Goal: Information Seeking & Learning: Learn about a topic

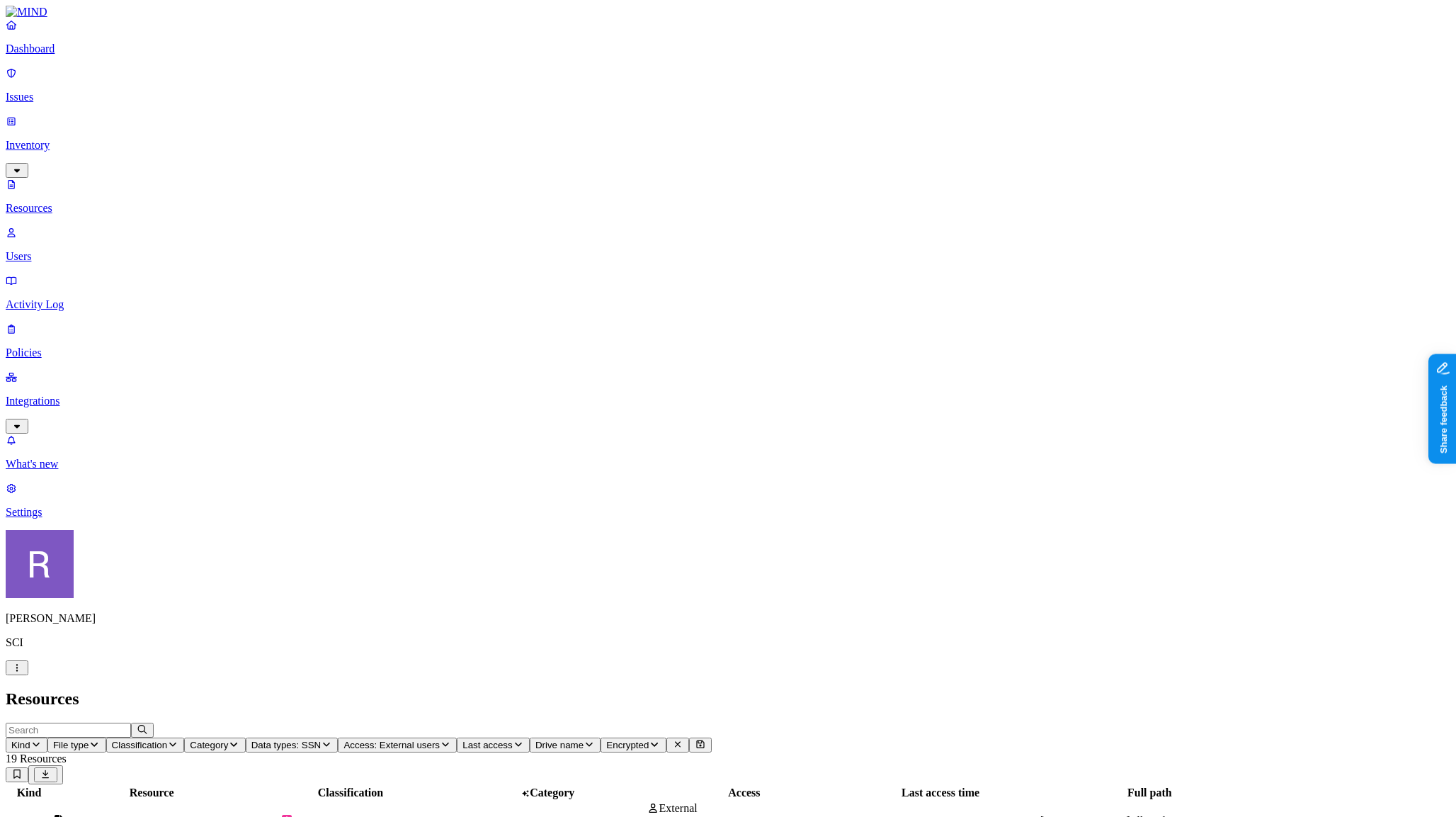
scroll to position [267, 0]
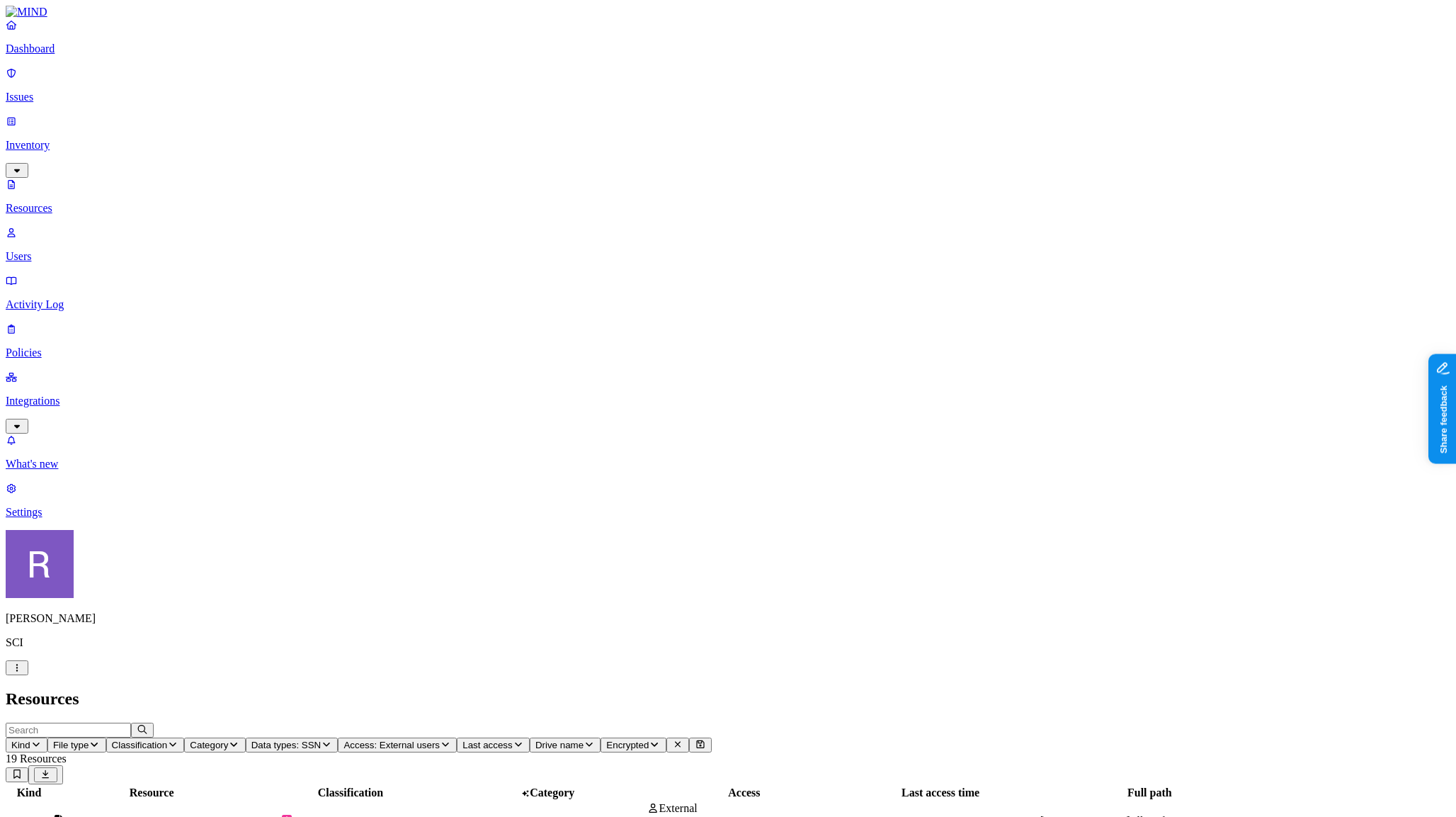
scroll to position [0, 0]
click at [79, 55] on p "Dashboard" at bounding box center [727, 49] width 1445 height 13
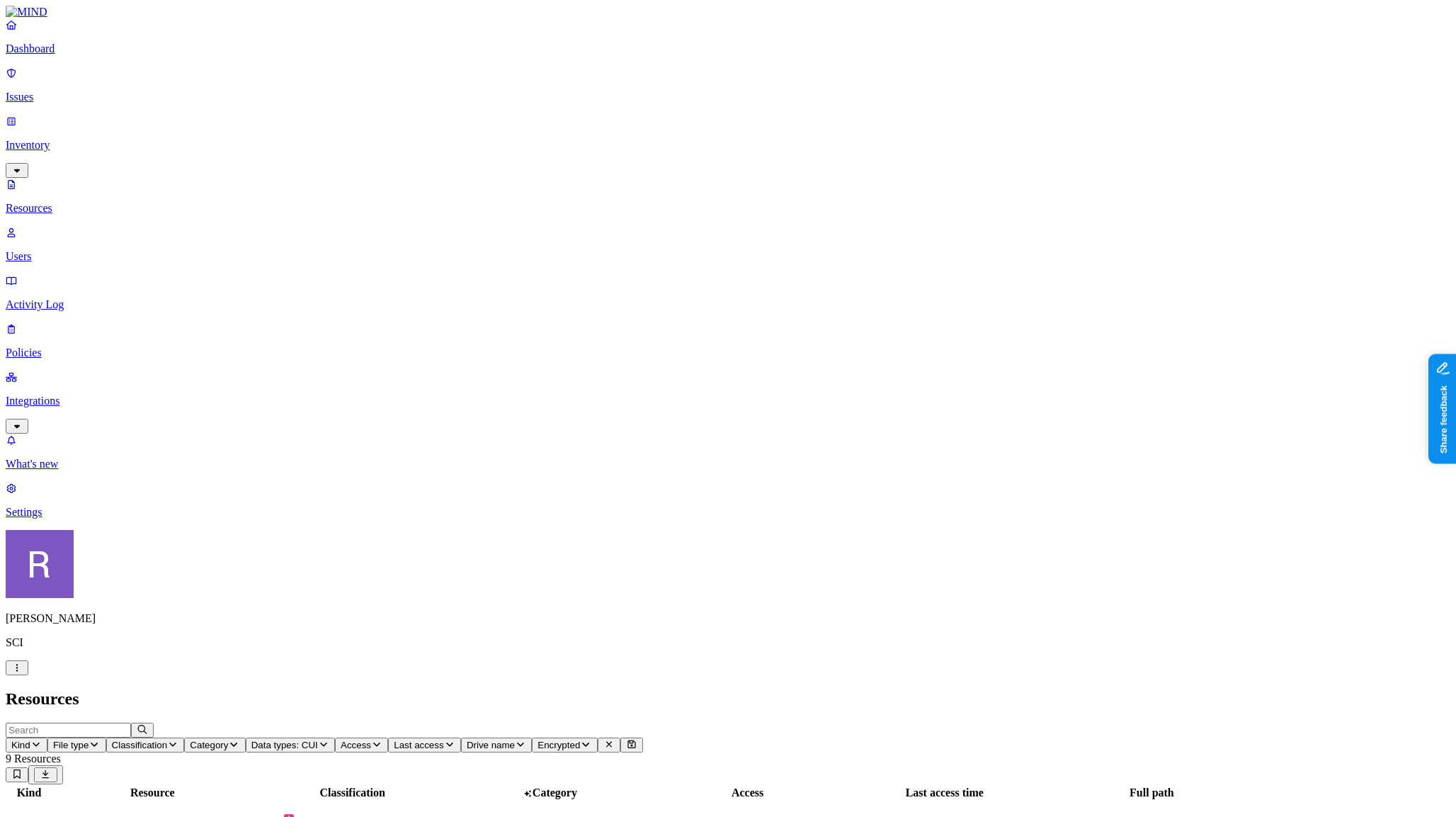
click at [85, 55] on p "Dashboard" at bounding box center [727, 49] width 1445 height 13
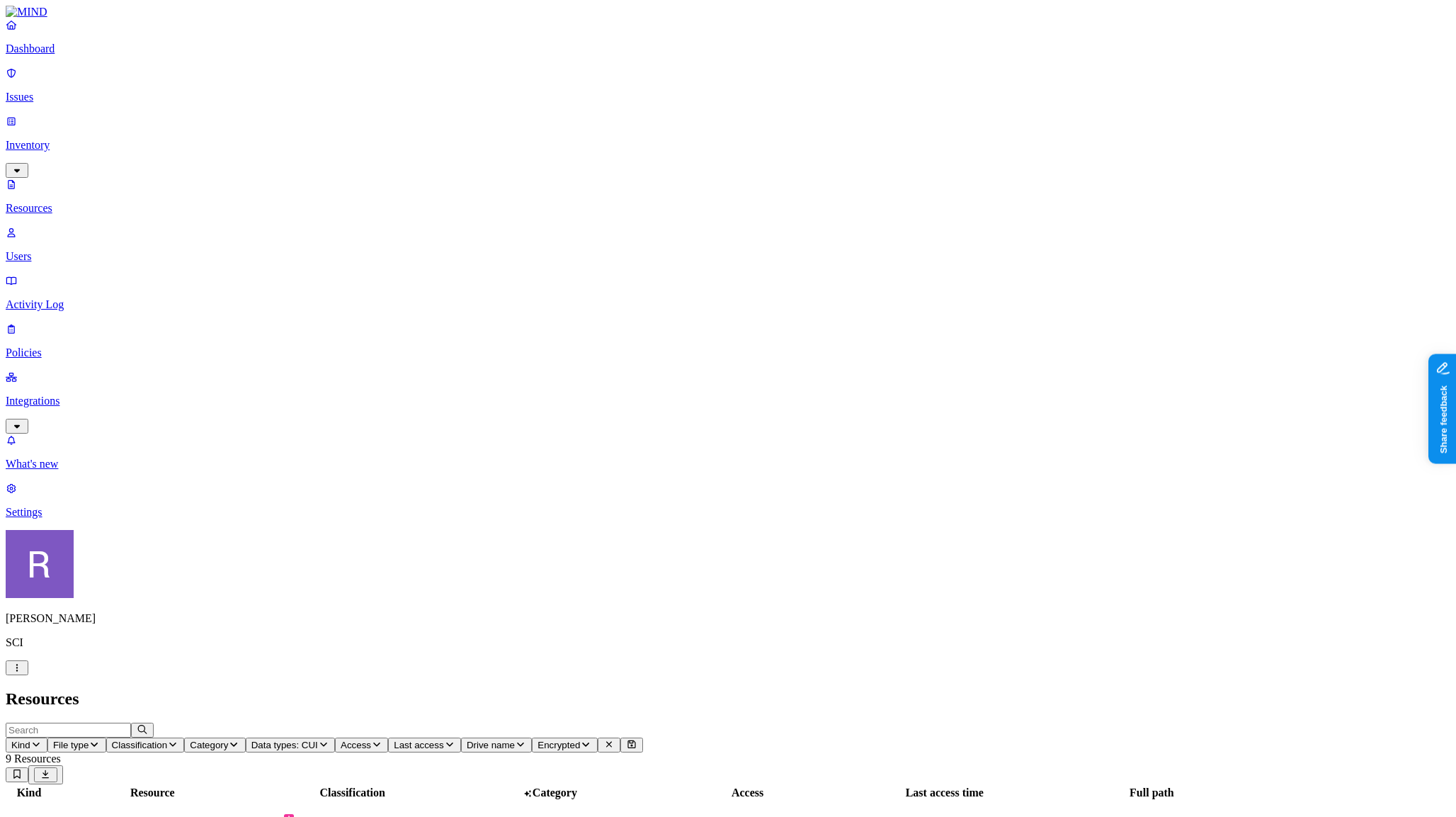
drag, startPoint x: 1414, startPoint y: 492, endPoint x: 1387, endPoint y: 499, distance: 27.9
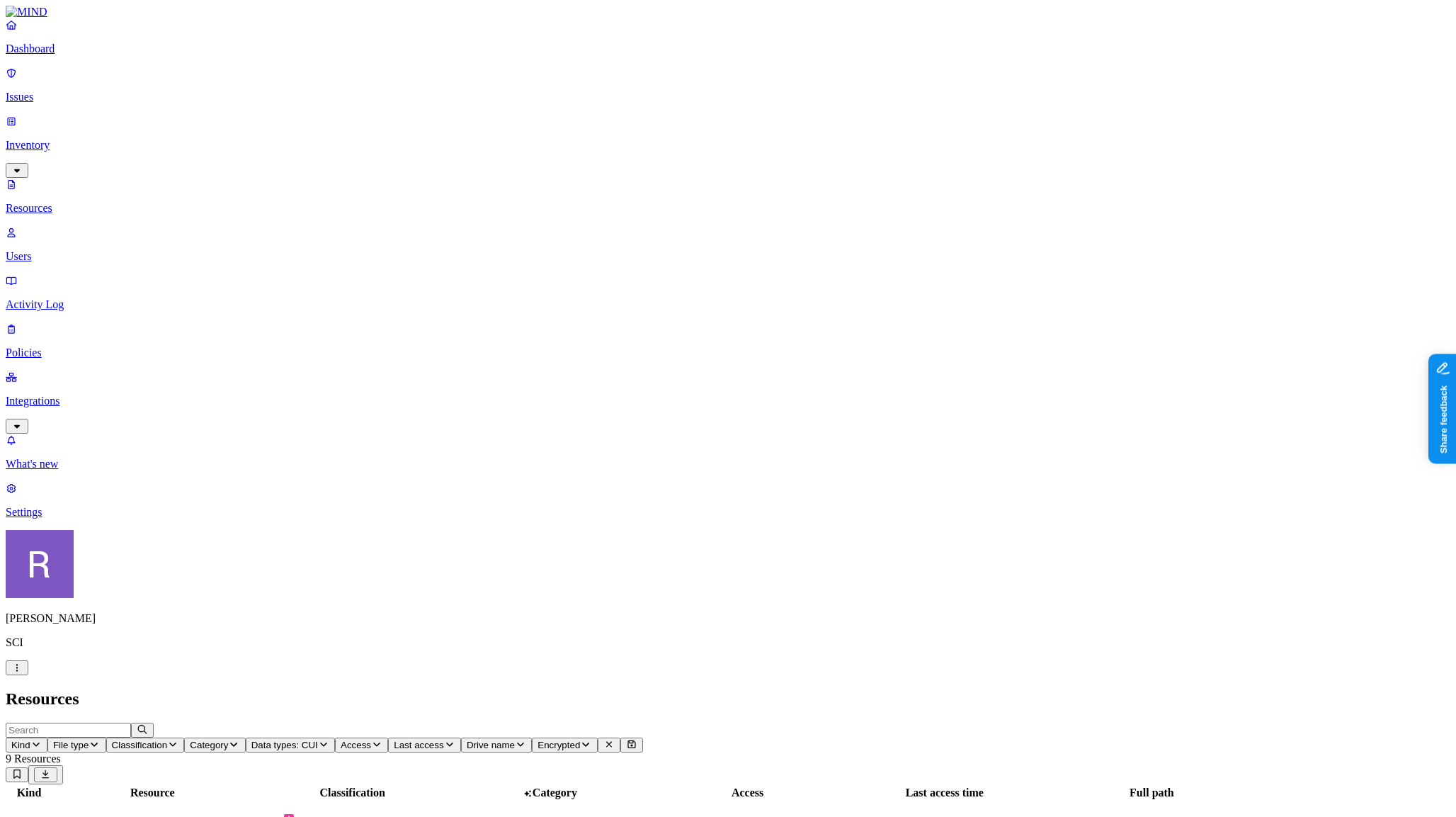
click at [79, 55] on link "Dashboard" at bounding box center [727, 37] width 1445 height 37
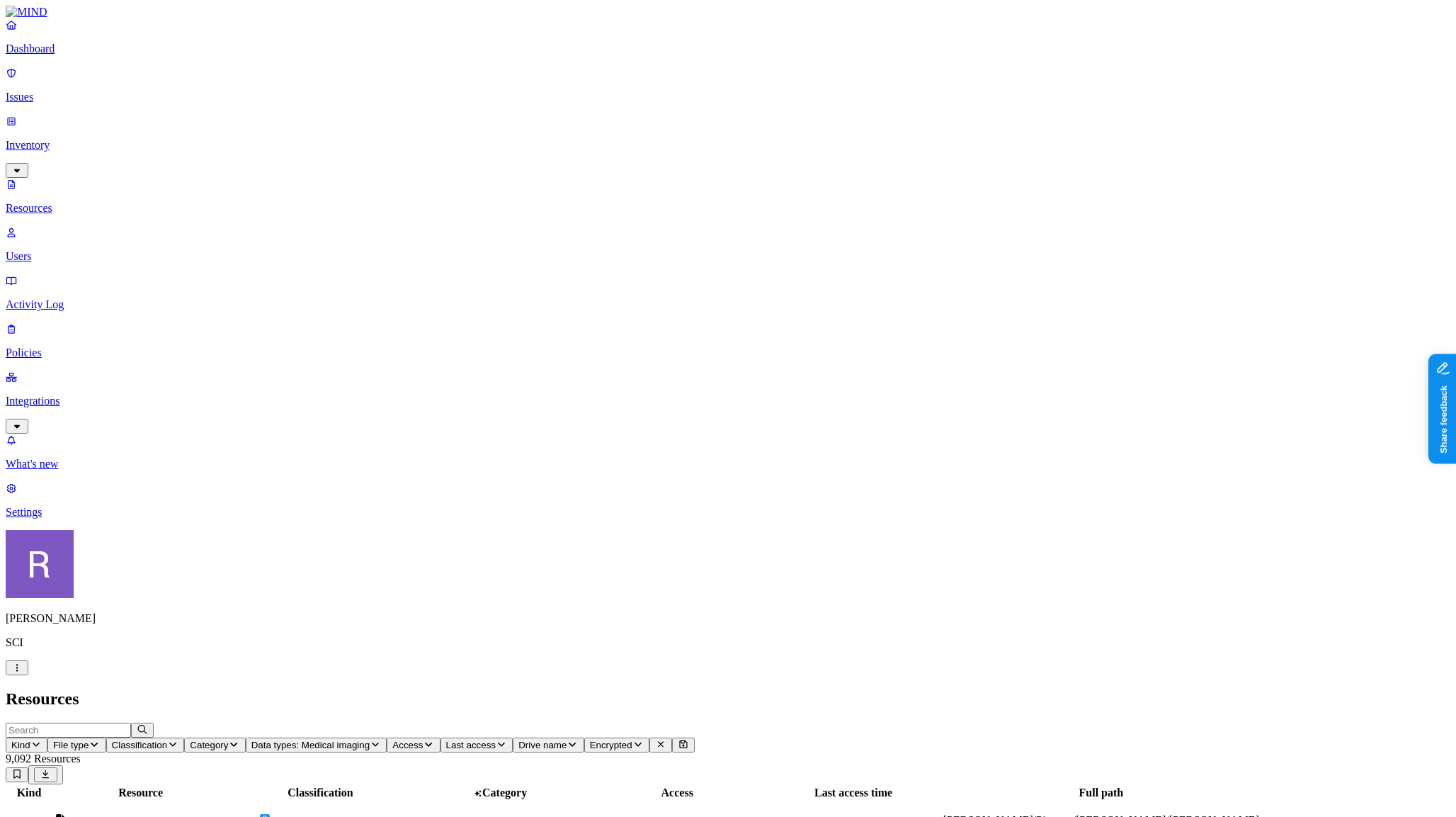
click at [73, 347] on p "Policies" at bounding box center [727, 353] width 1445 height 13
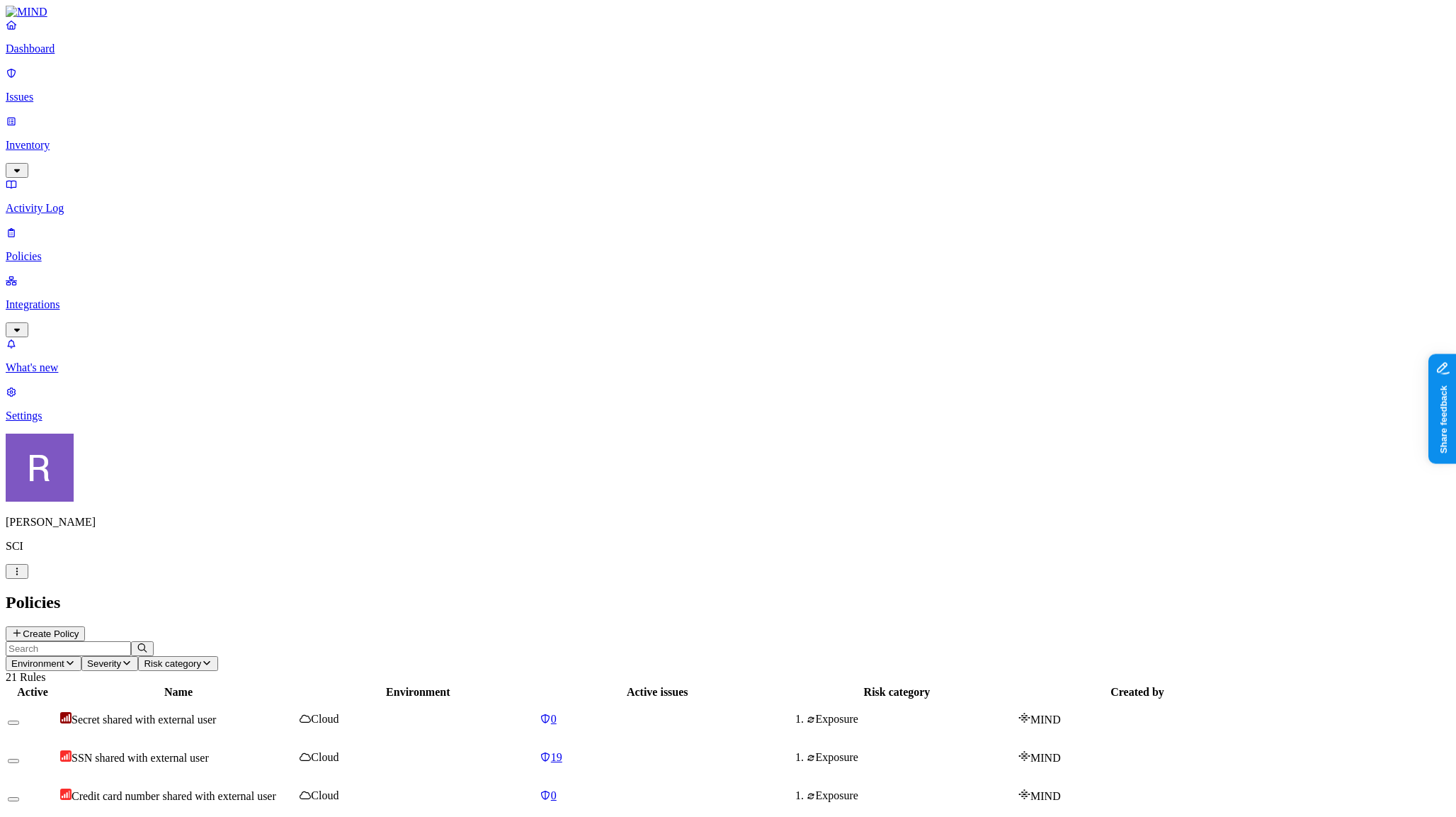
click at [60, 139] on p "Inventory" at bounding box center [727, 145] width 1445 height 13
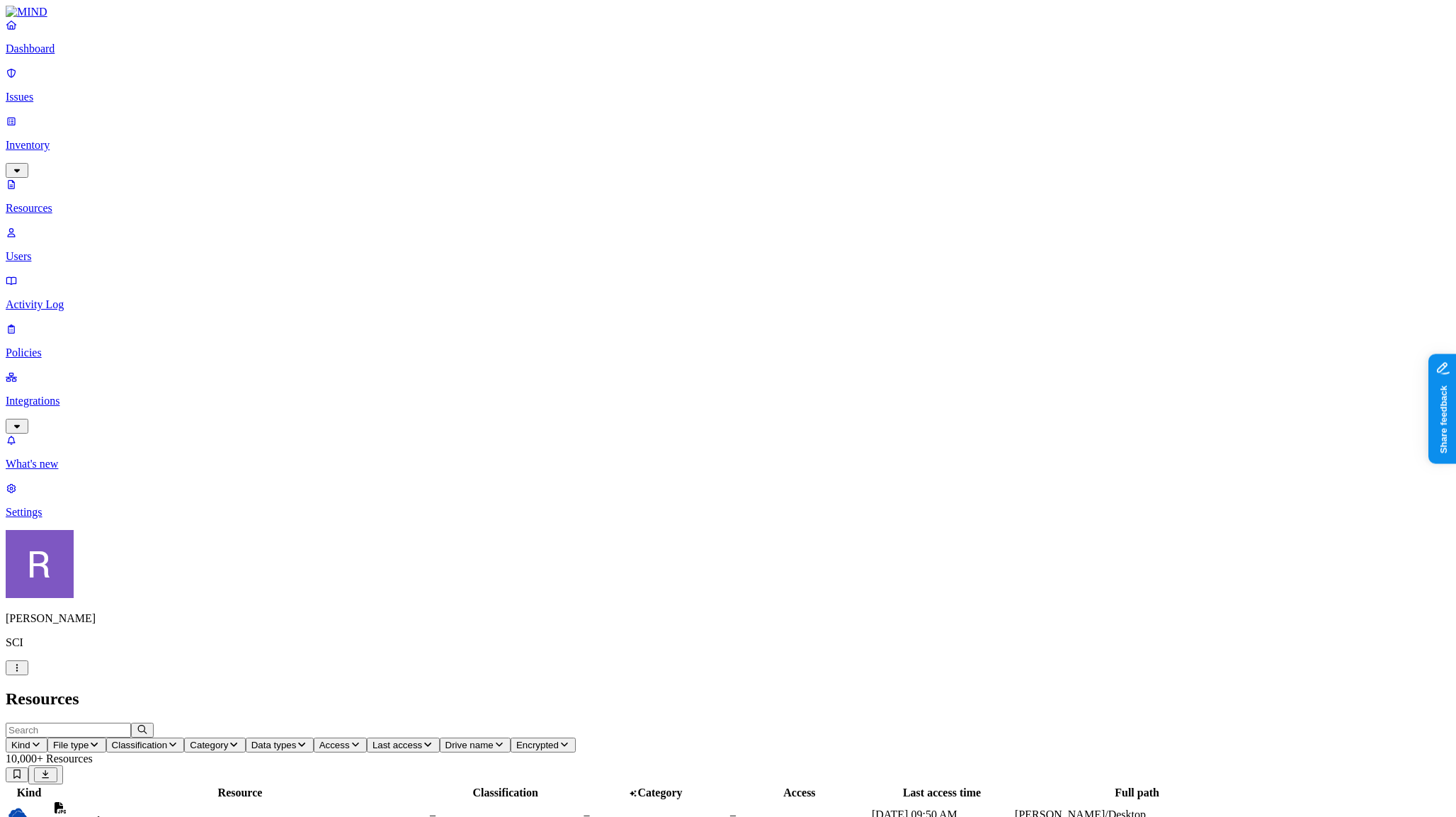
click at [31, 740] on span "Kind" at bounding box center [21, 745] width 19 height 11
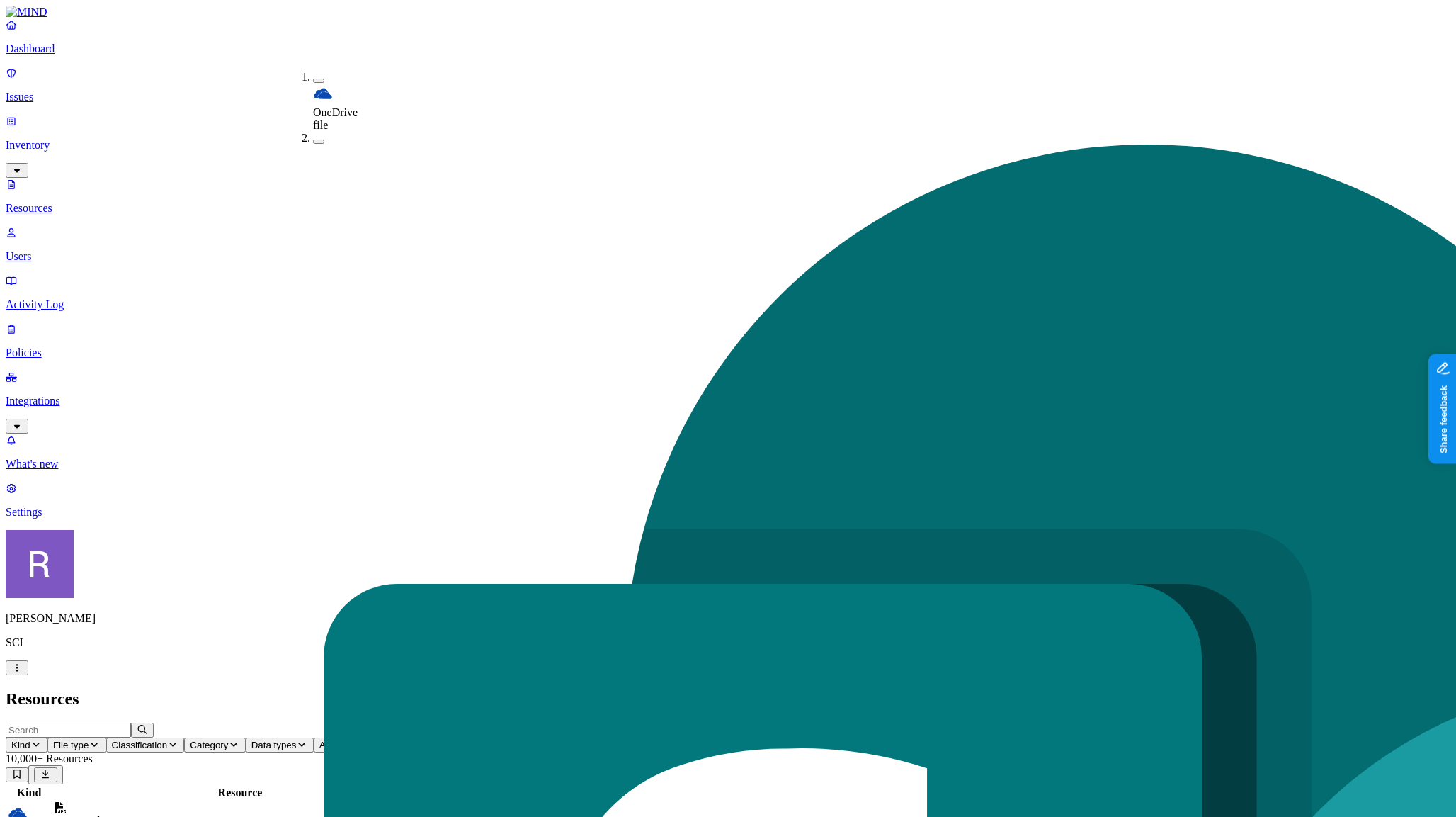
click at [58, 55] on link "Dashboard" at bounding box center [727, 37] width 1445 height 37
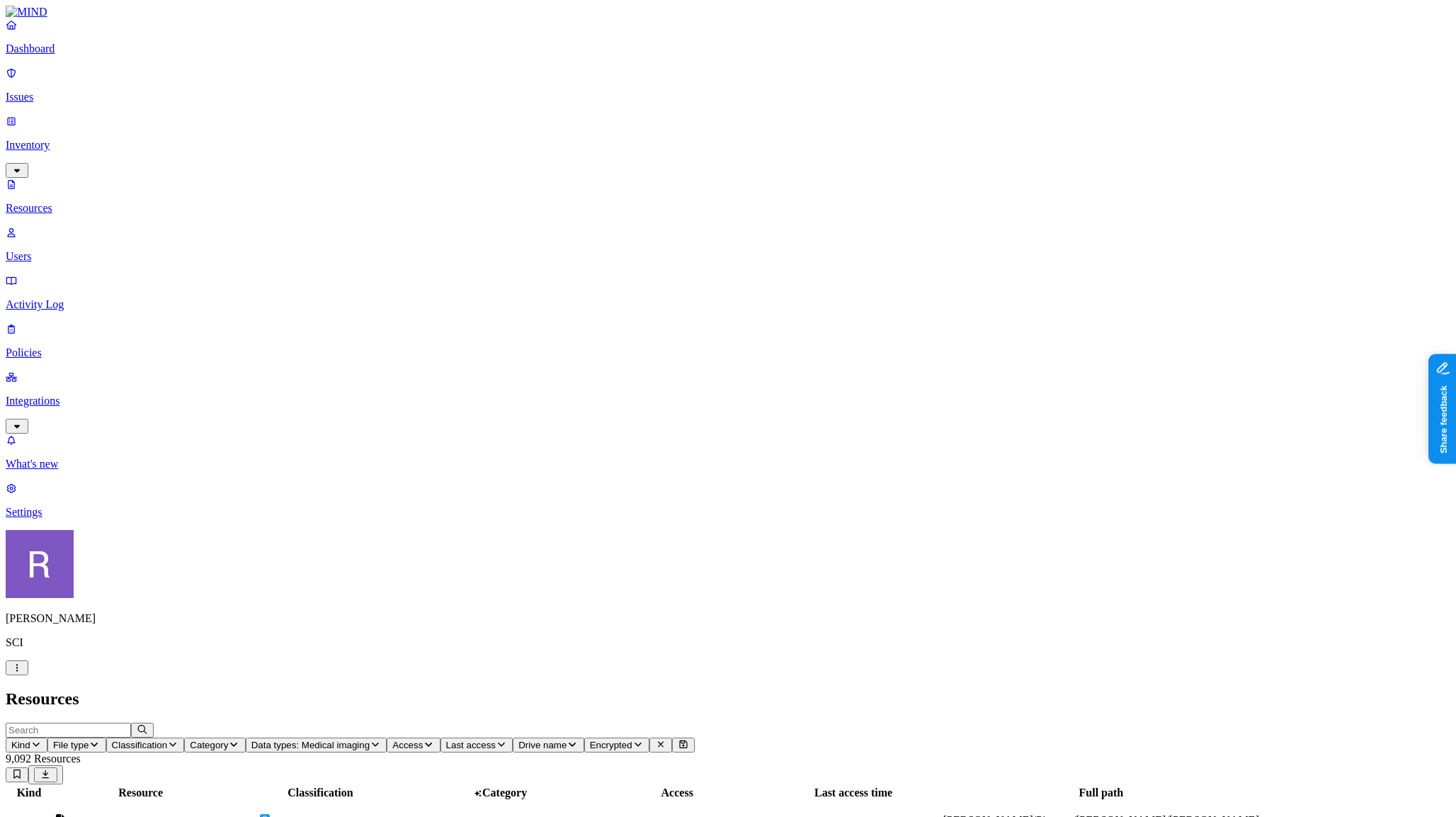
click at [64, 54] on p "Dashboard" at bounding box center [727, 49] width 1445 height 13
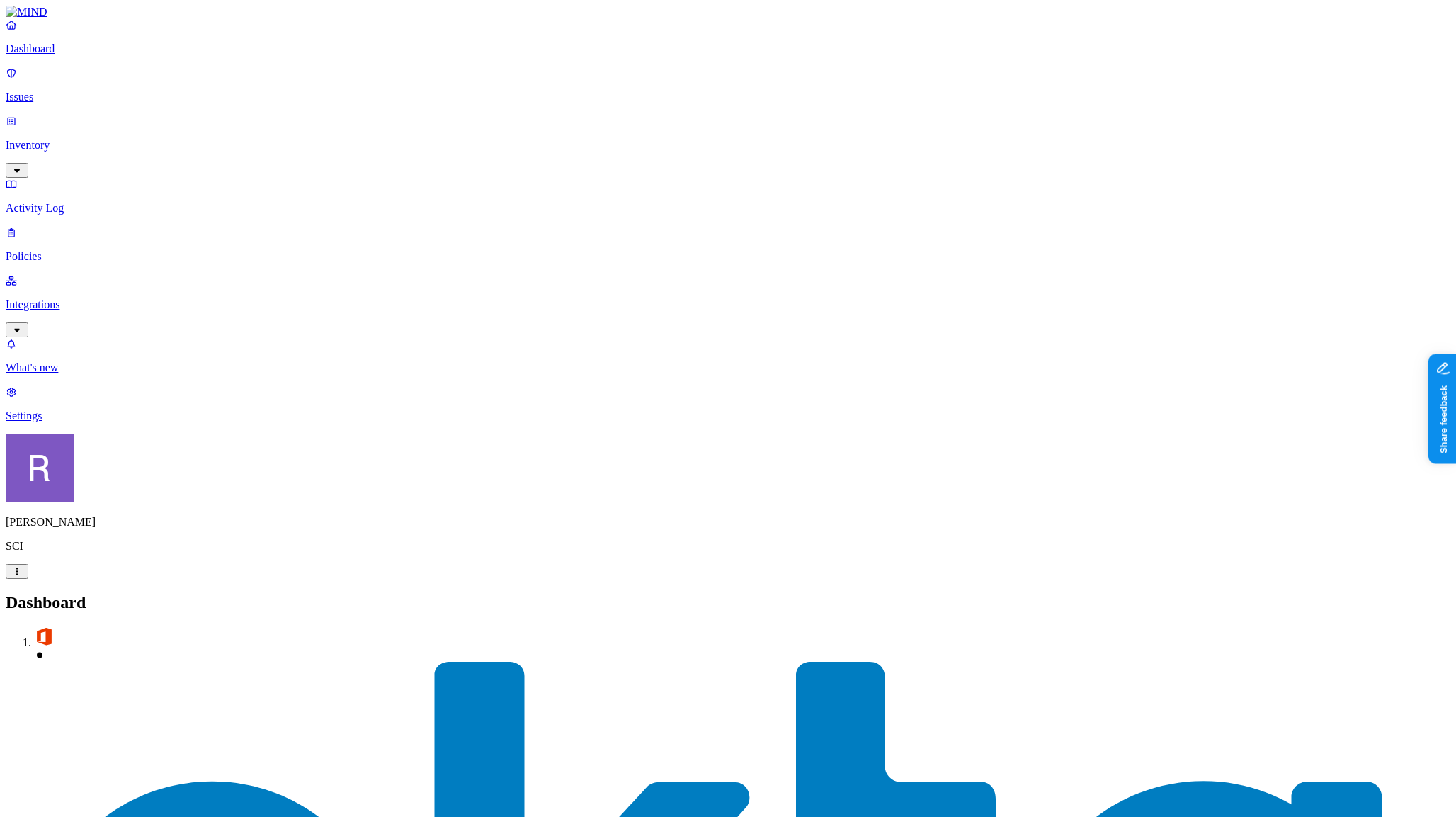
click at [94, 139] on p "Inventory" at bounding box center [727, 145] width 1445 height 13
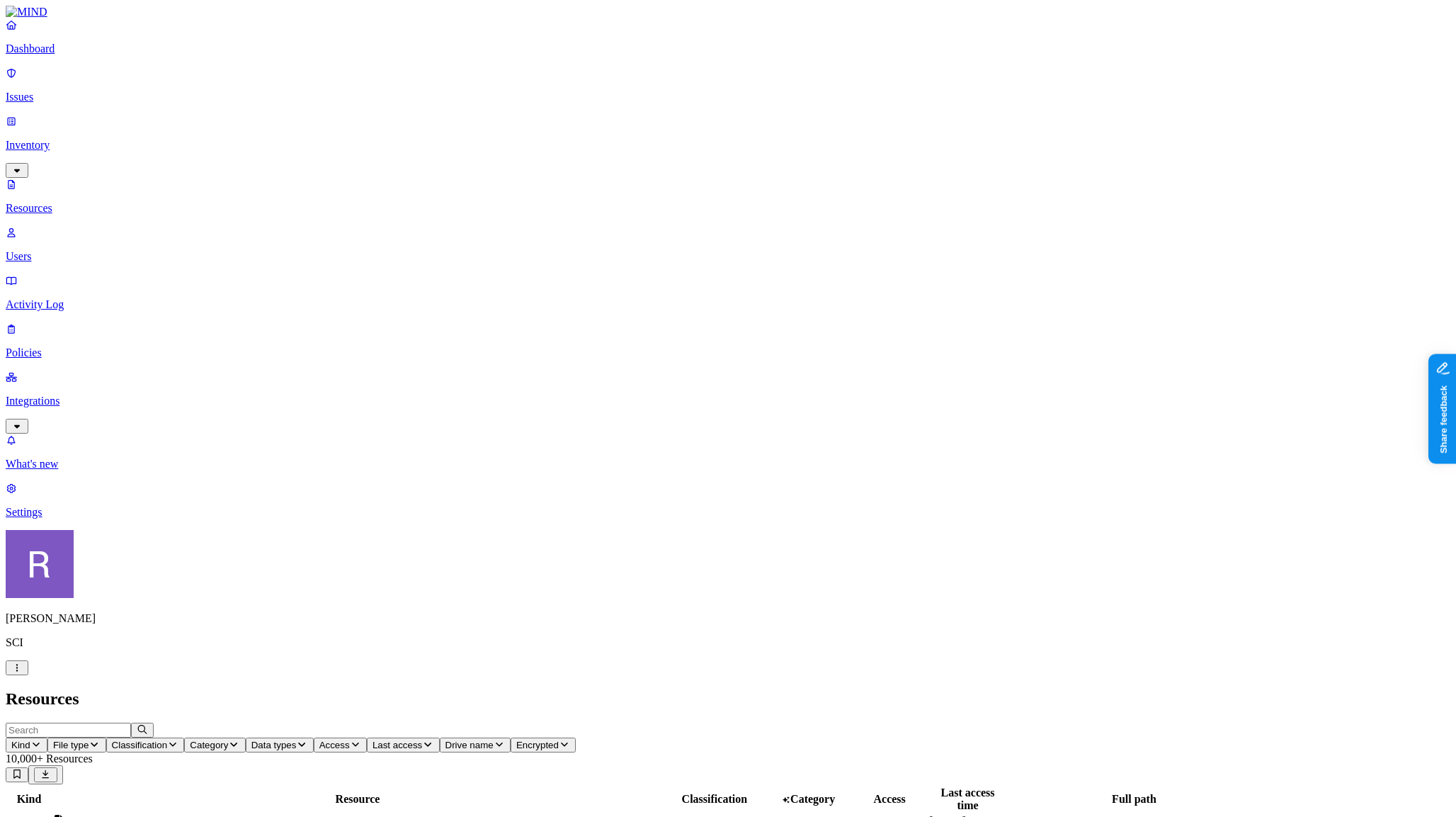
click at [131, 723] on input "text" at bounding box center [68, 730] width 125 height 15
type input "tra"
click at [89, 740] on span "File type" at bounding box center [71, 745] width 35 height 11
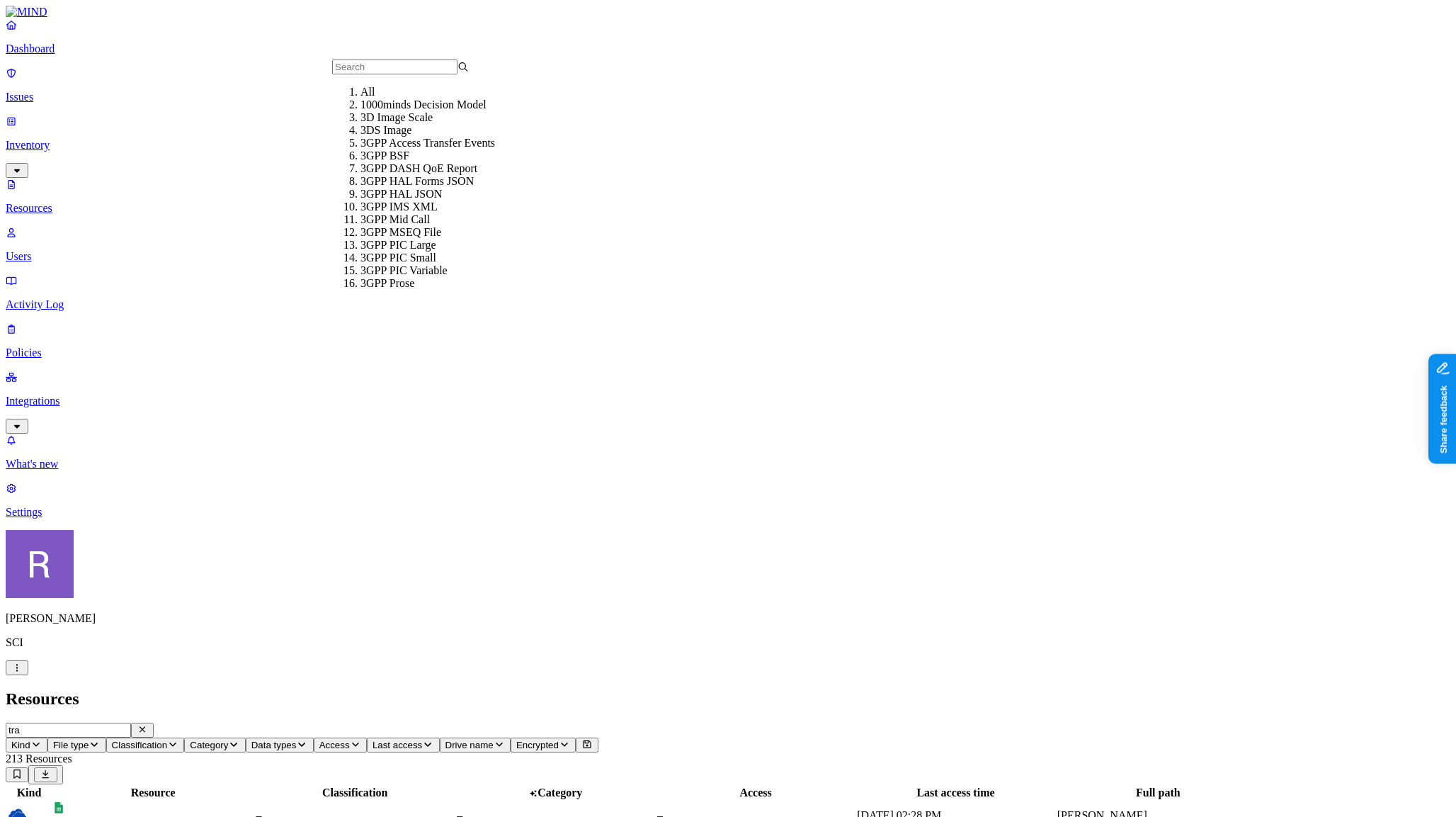
click at [354, 74] on input "text" at bounding box center [395, 66] width 125 height 15
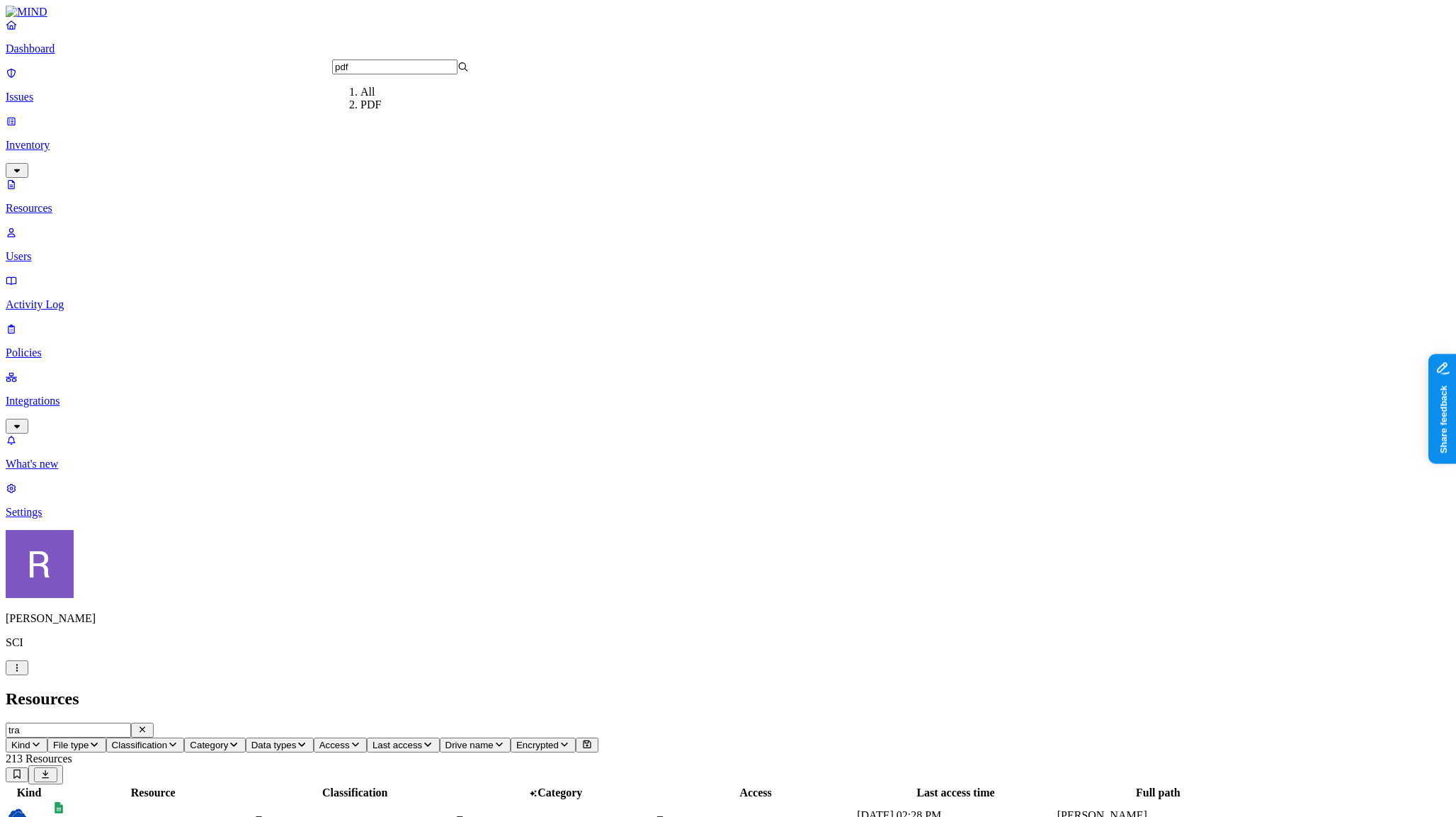
type input "pdf"
click at [360, 111] on div "PDF" at bounding box center [428, 105] width 137 height 13
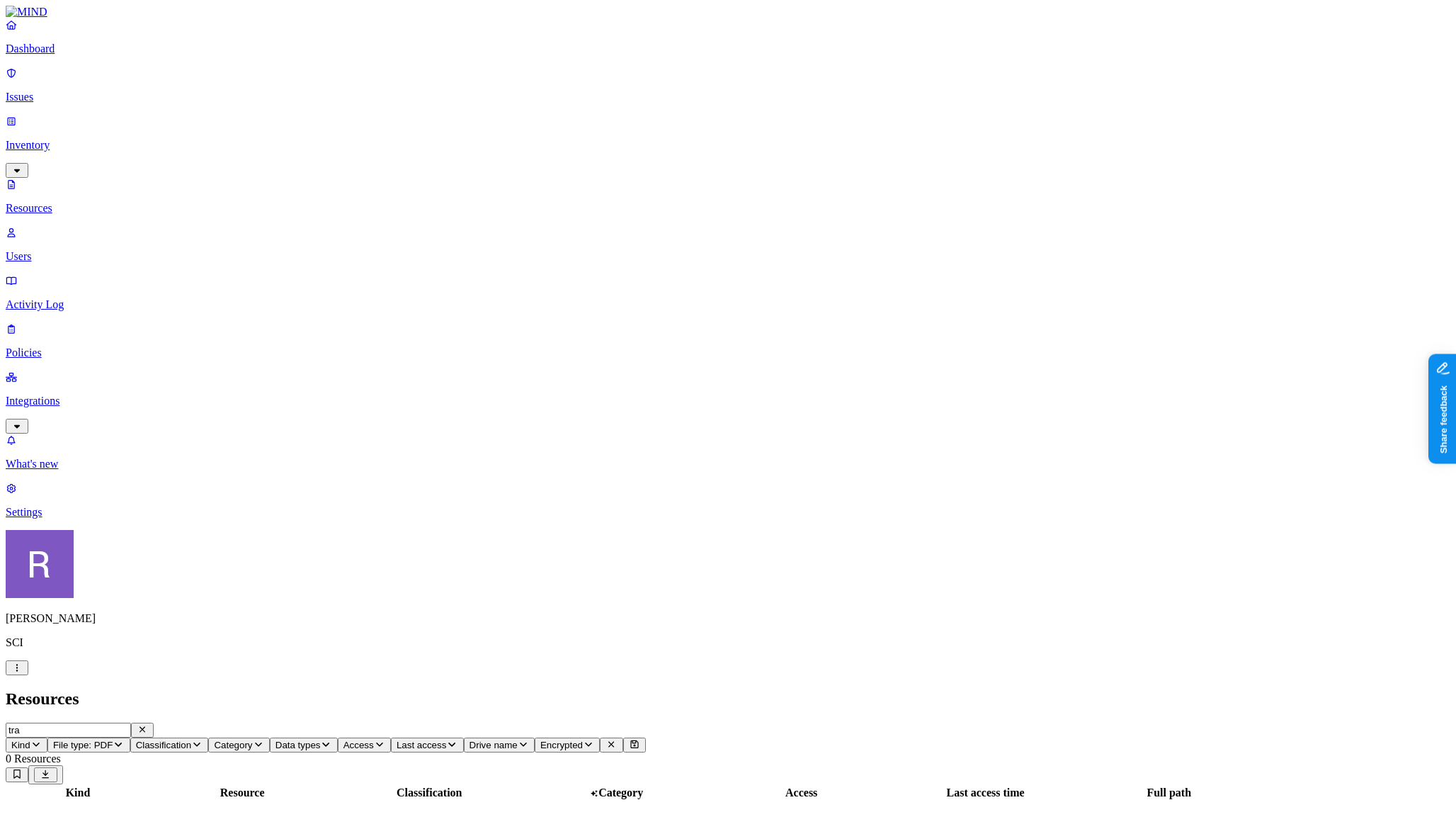
click at [131, 723] on input "tra" at bounding box center [68, 730] width 125 height 15
type input "training"
click at [148, 725] on icon "button" at bounding box center [142, 729] width 11 height 9
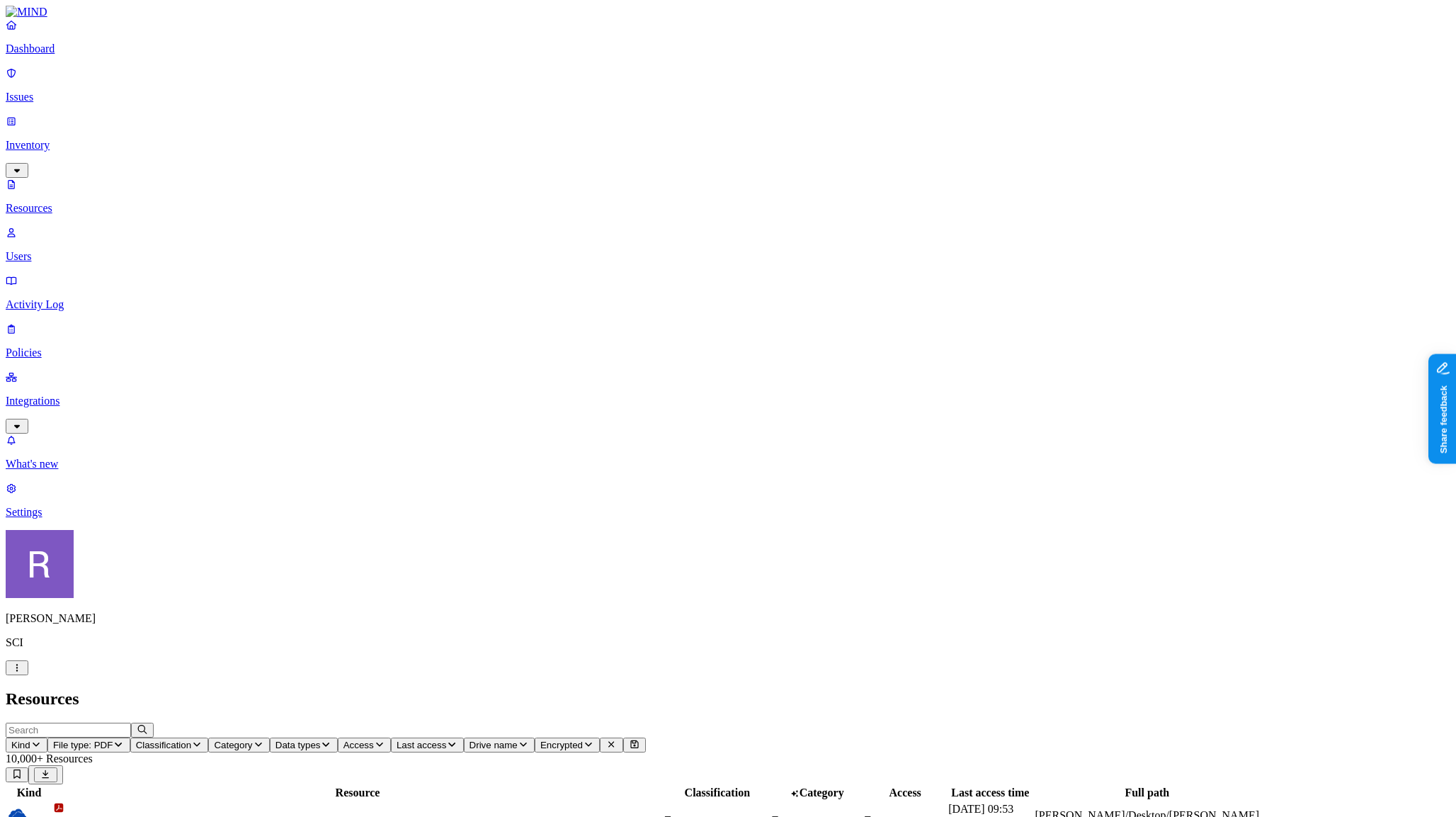
click at [131, 723] on input "text" at bounding box center [68, 730] width 125 height 15
type input "password"
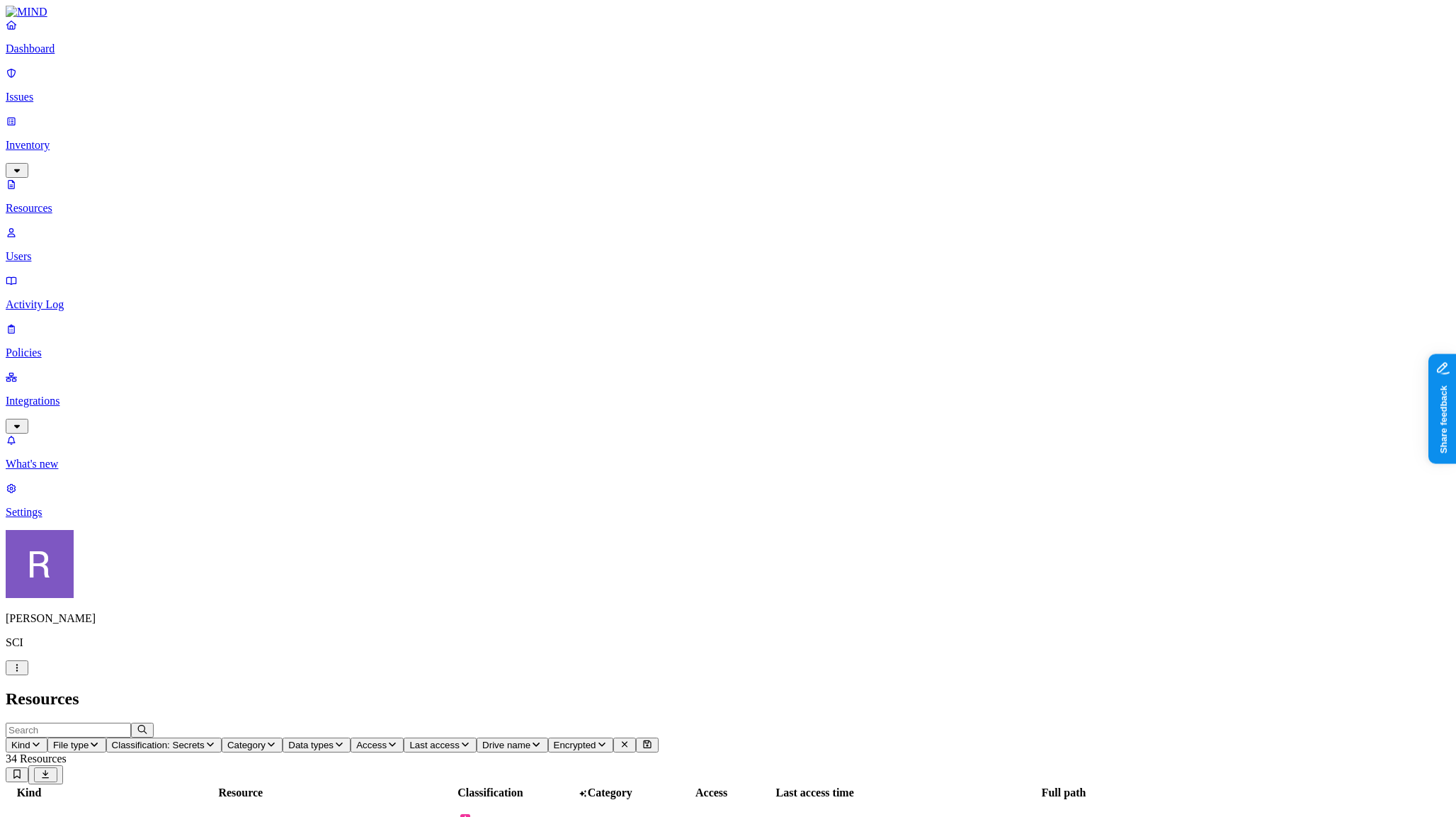
drag, startPoint x: 1417, startPoint y: 508, endPoint x: 1384, endPoint y: 508, distance: 33.0
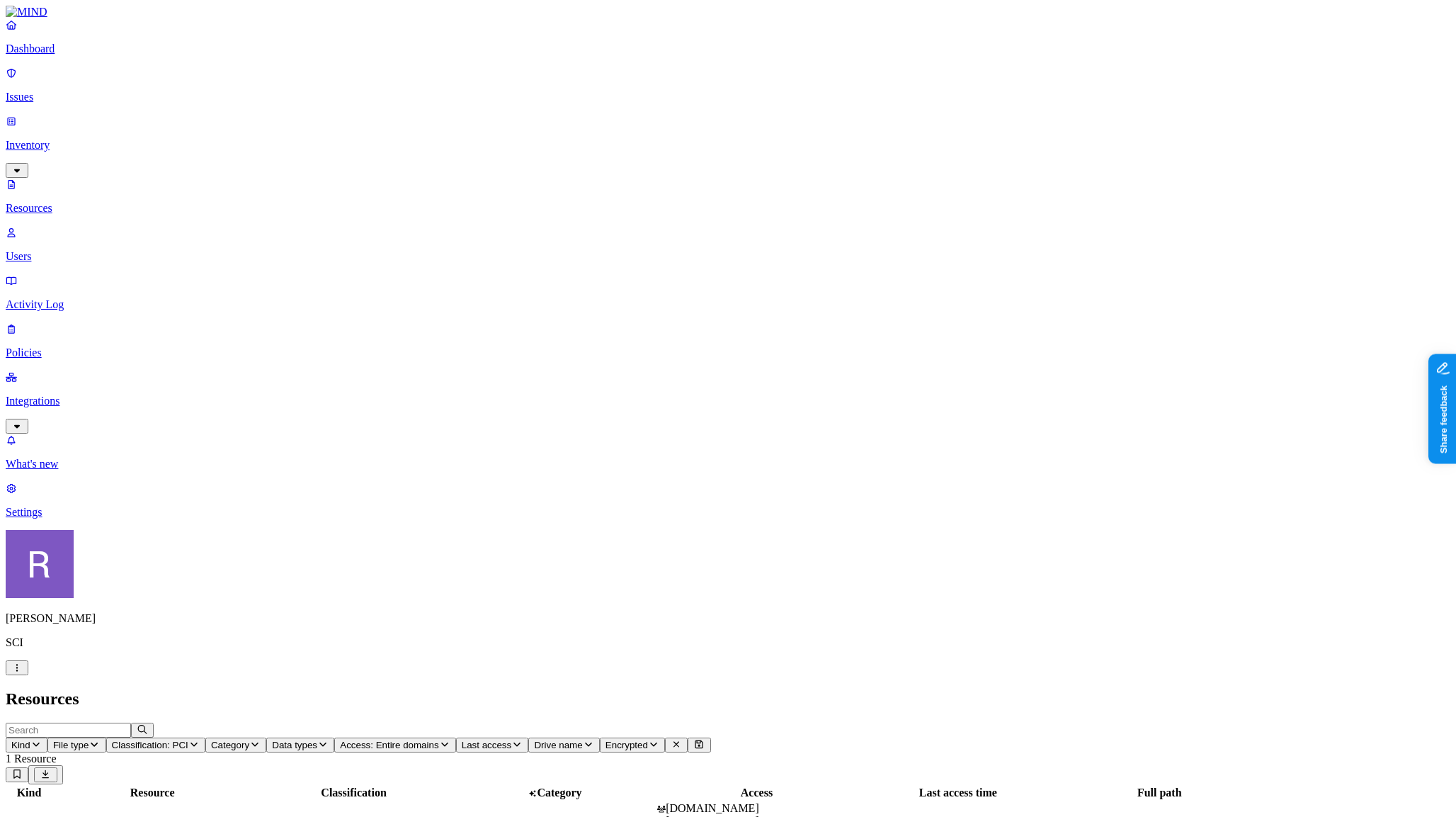
click at [64, 55] on p "Dashboard" at bounding box center [727, 49] width 1445 height 13
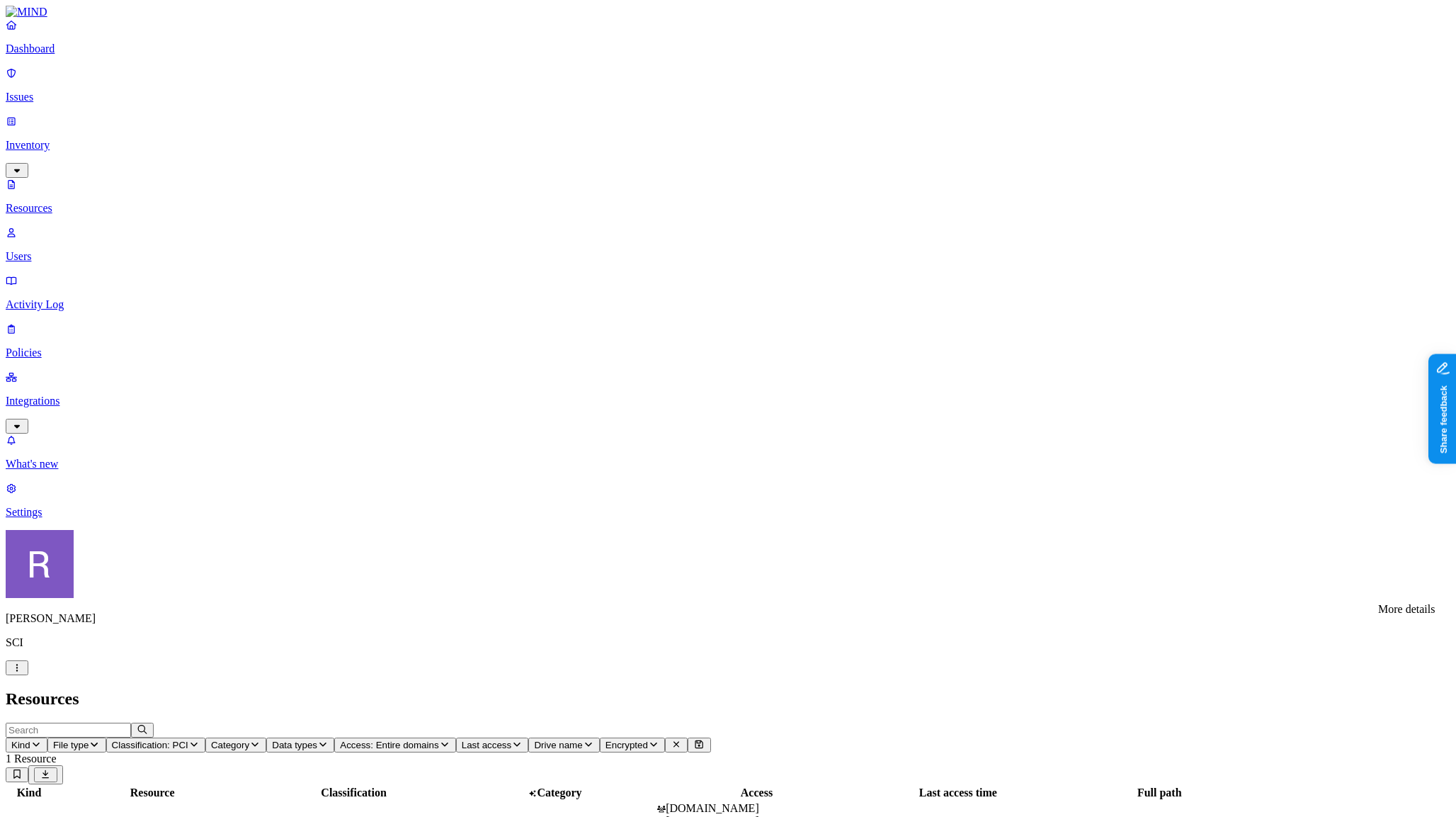
click at [1182, 386] on button at bounding box center [1171, 384] width 23 height 15
click at [1177, 531] on icon at bounding box center [1171, 534] width 11 height 9
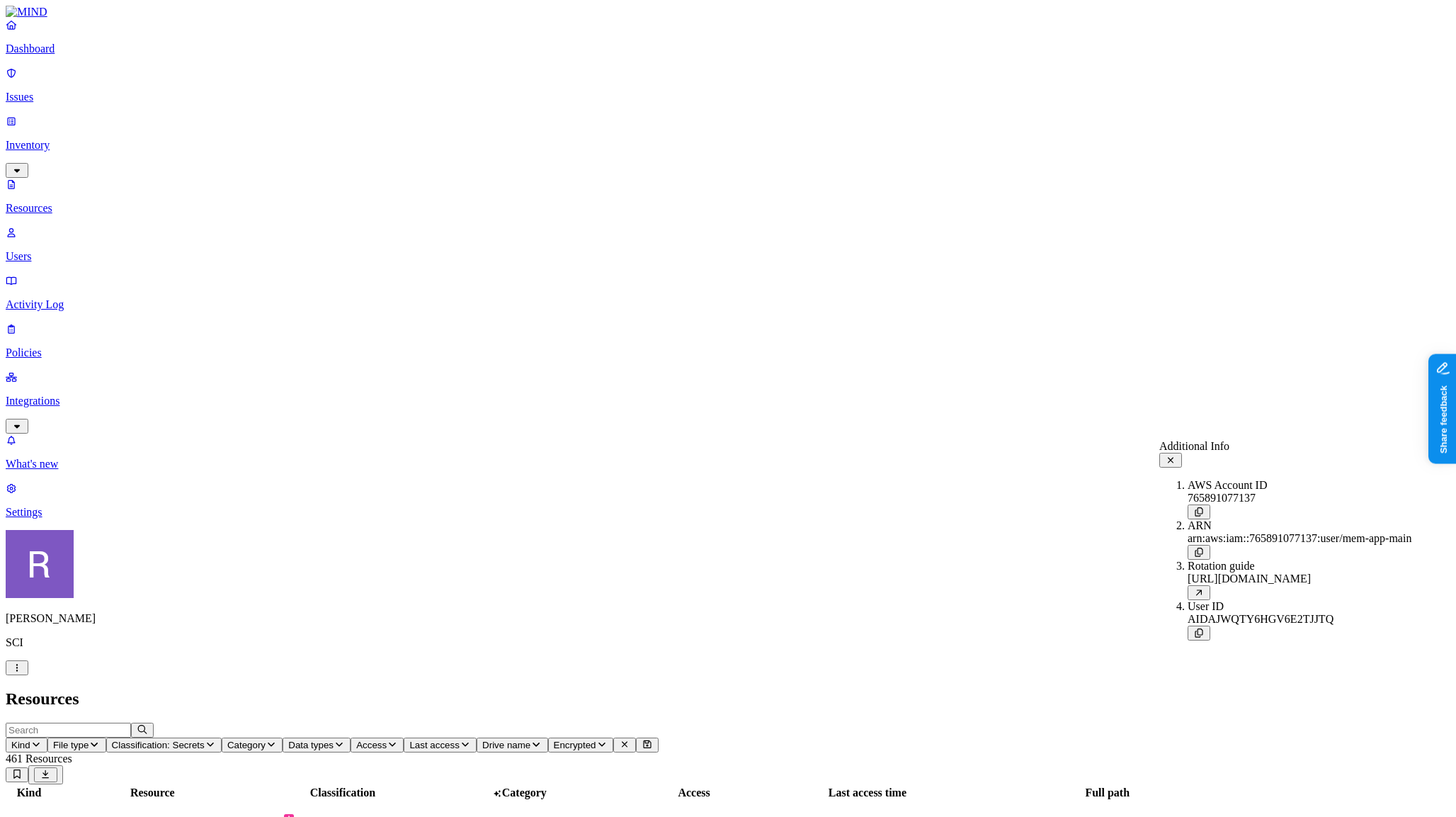
click at [1177, 459] on icon at bounding box center [1171, 460] width 11 height 9
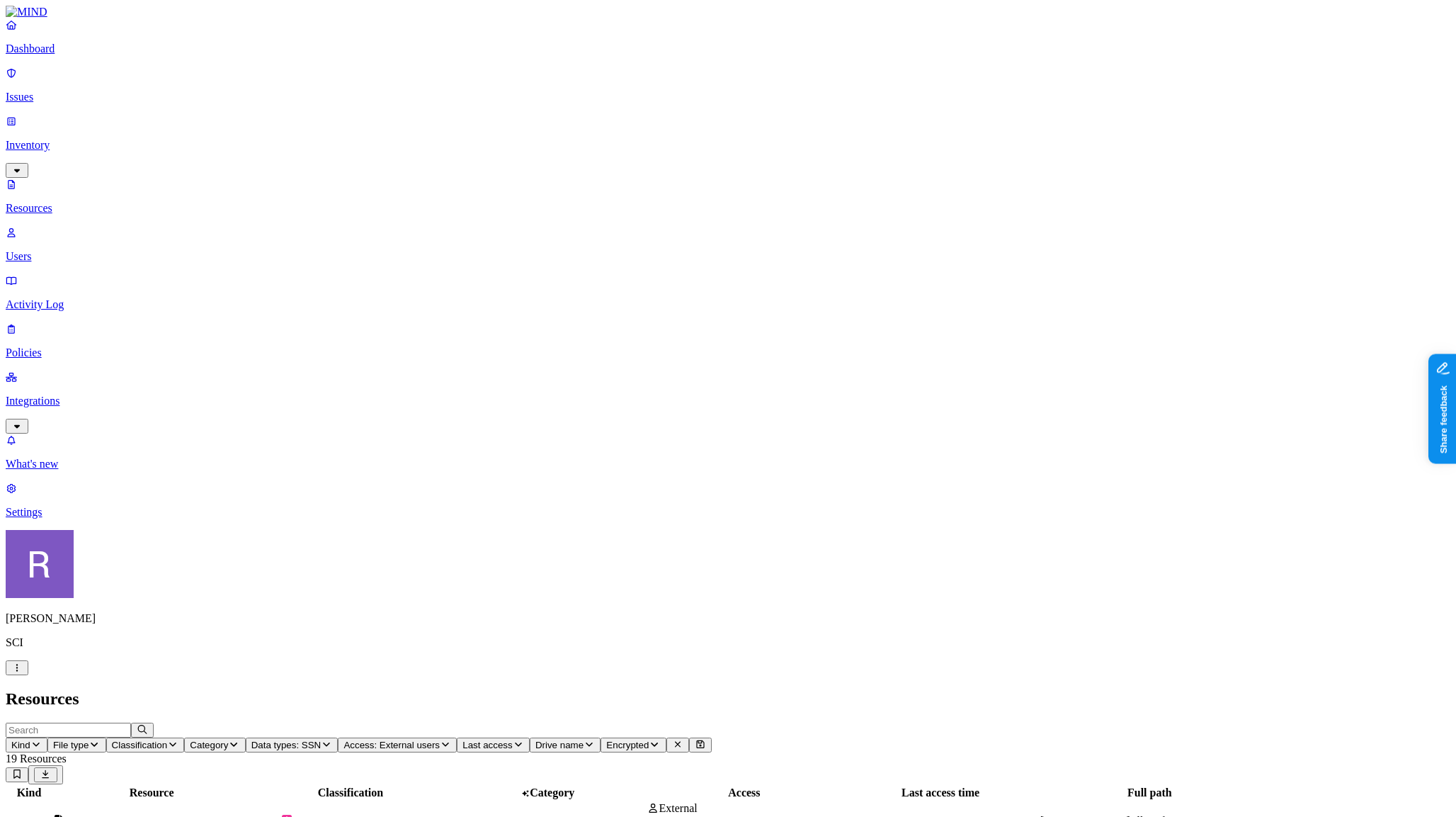
click at [154, 518] on nav "Dashboard Issues Inventory Resources Users Activity Log Policies Integrations W…" at bounding box center [727, 268] width 1445 height 500
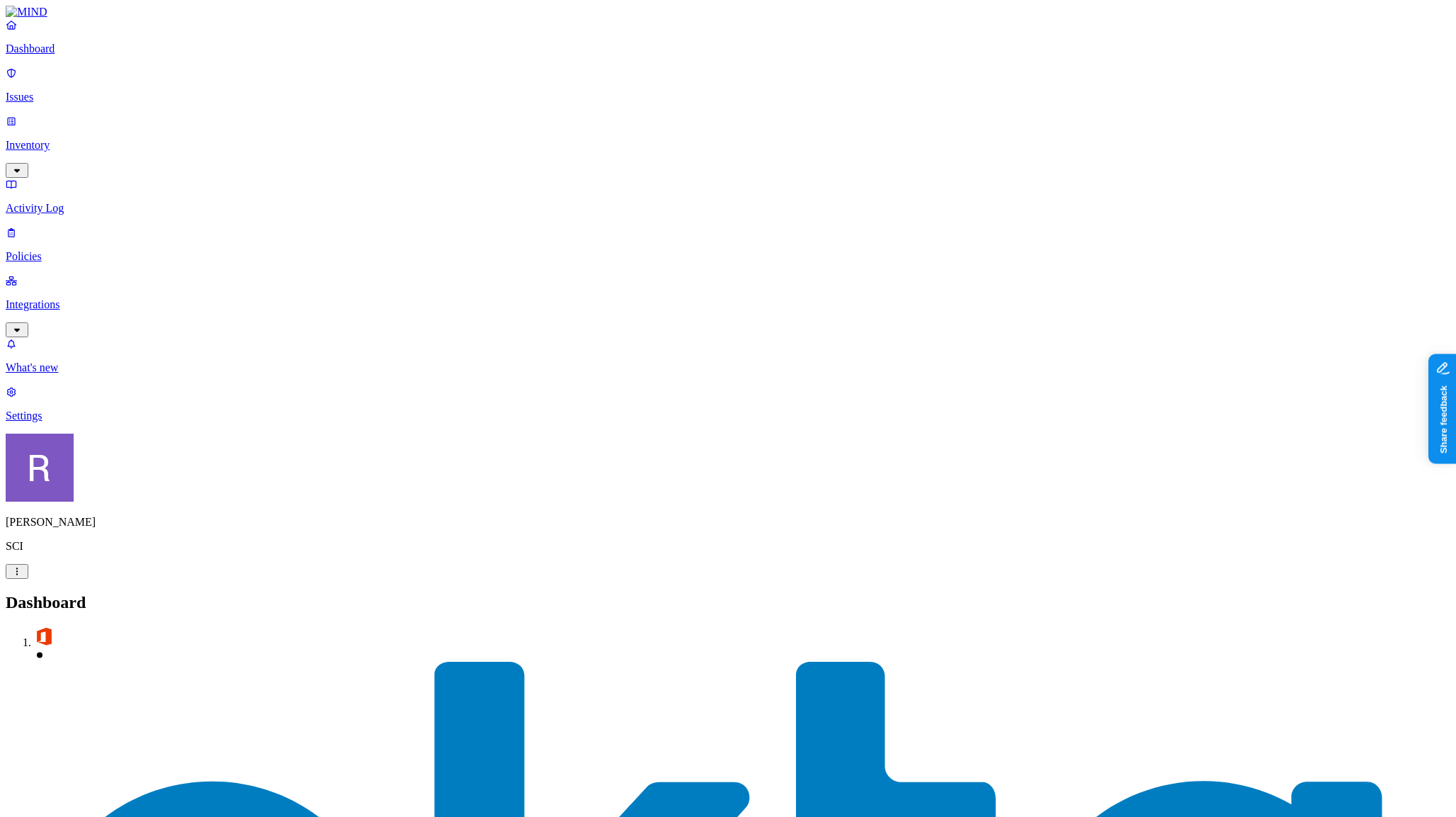
click at [62, 139] on p "Inventory" at bounding box center [727, 145] width 1445 height 13
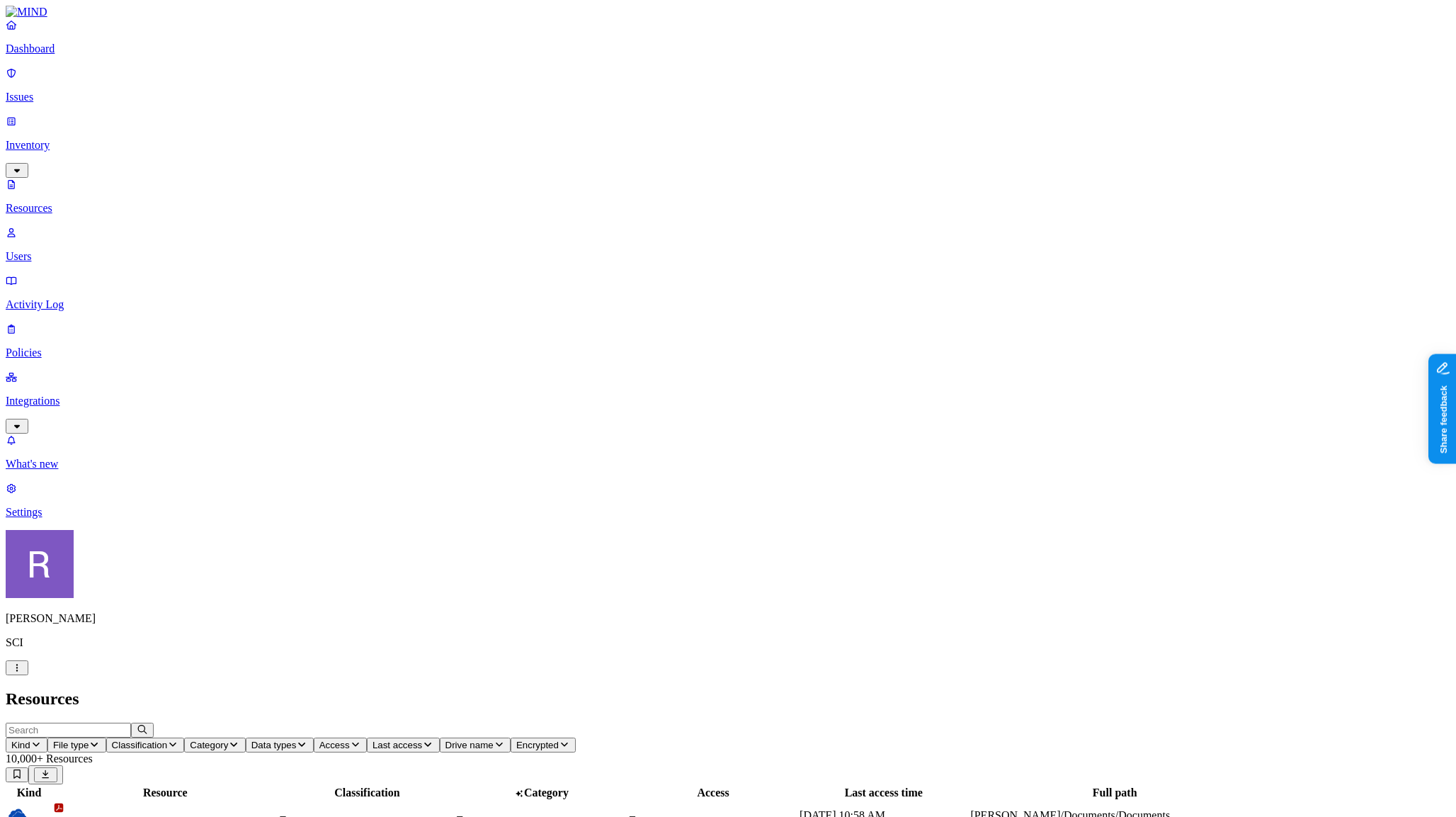
click at [297, 740] on span "Data types" at bounding box center [273, 745] width 45 height 11
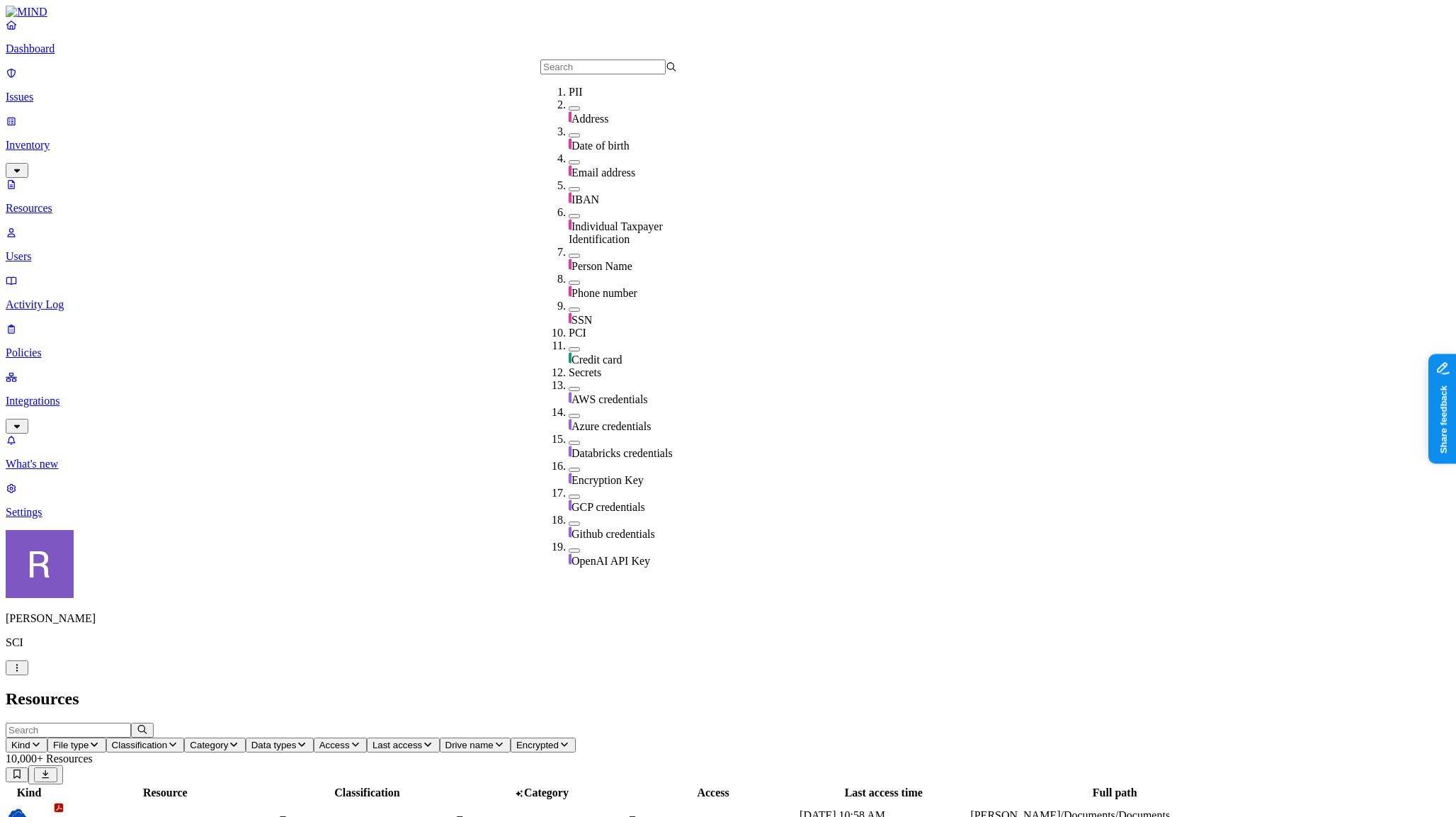
scroll to position [66, 0]
click at [569, 308] on button "button" at bounding box center [574, 310] width 11 height 5
click at [583, 689] on h2 "Resources" at bounding box center [727, 699] width 1445 height 19
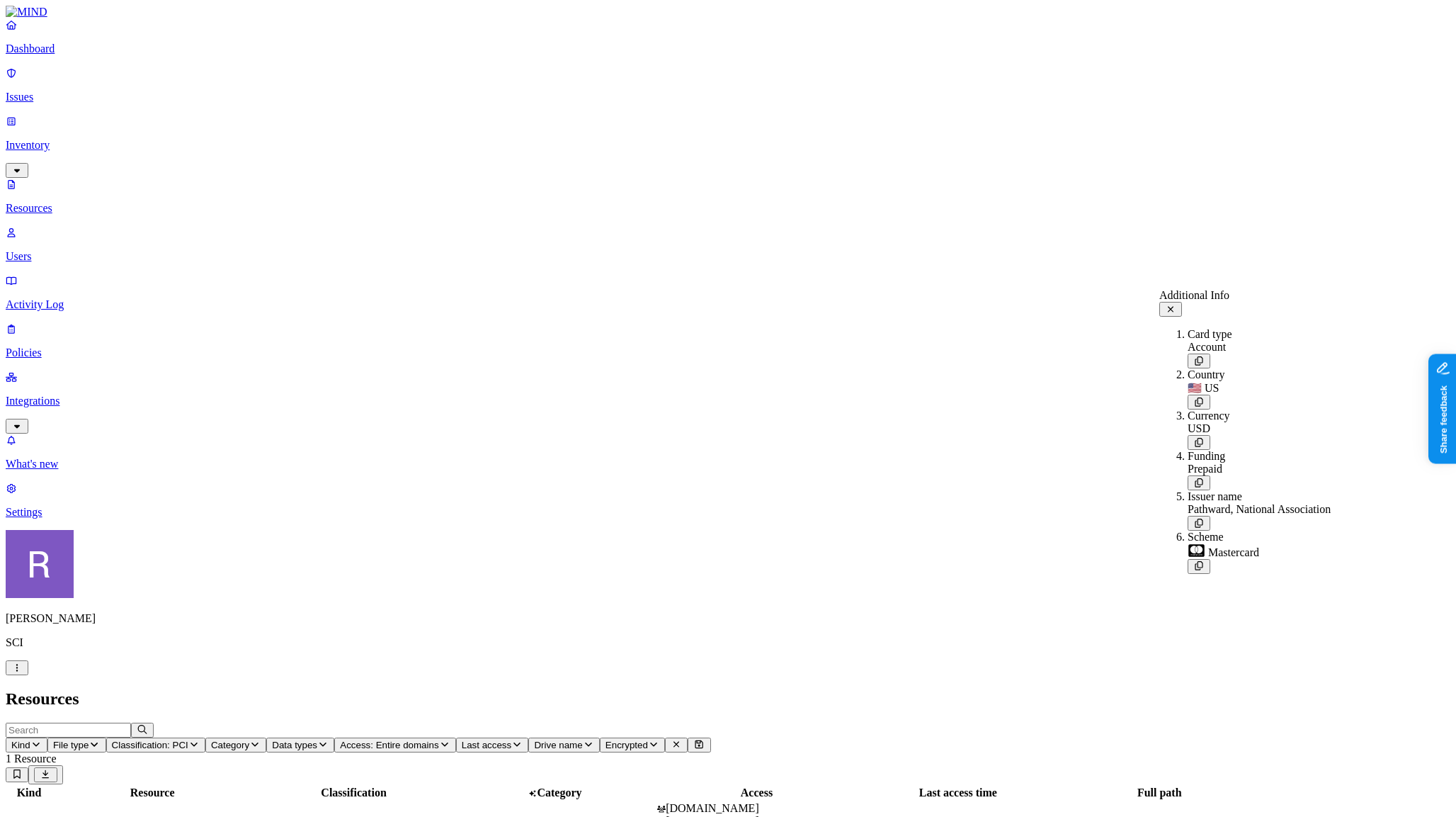
click at [1177, 308] on icon at bounding box center [1171, 309] width 11 height 9
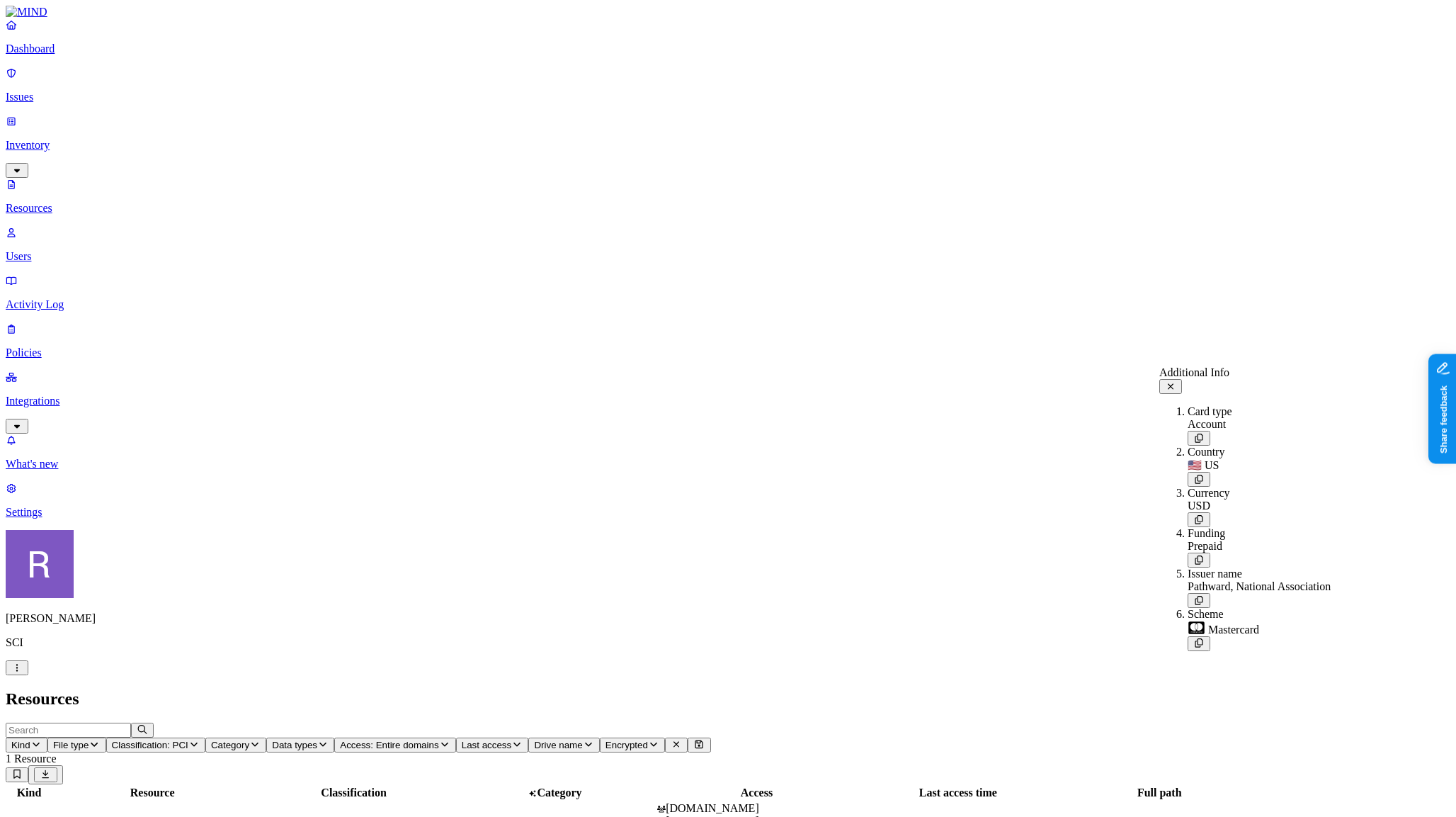
click at [1177, 385] on icon at bounding box center [1171, 386] width 11 height 9
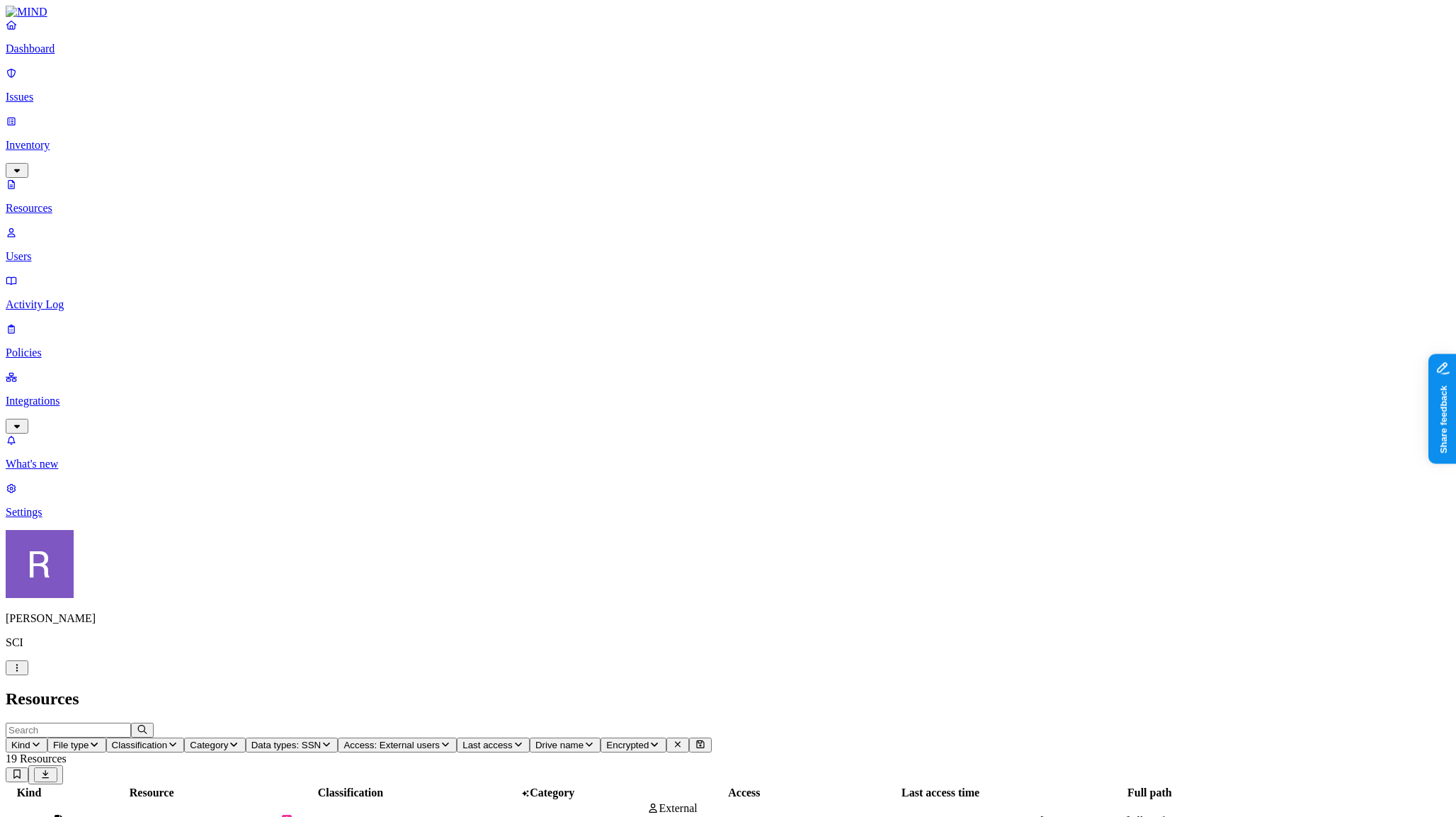
click at [646, 816] on div "–" at bounding box center [548, 828] width 194 height 13
click at [54, 518] on p "Settings" at bounding box center [727, 512] width 1445 height 13
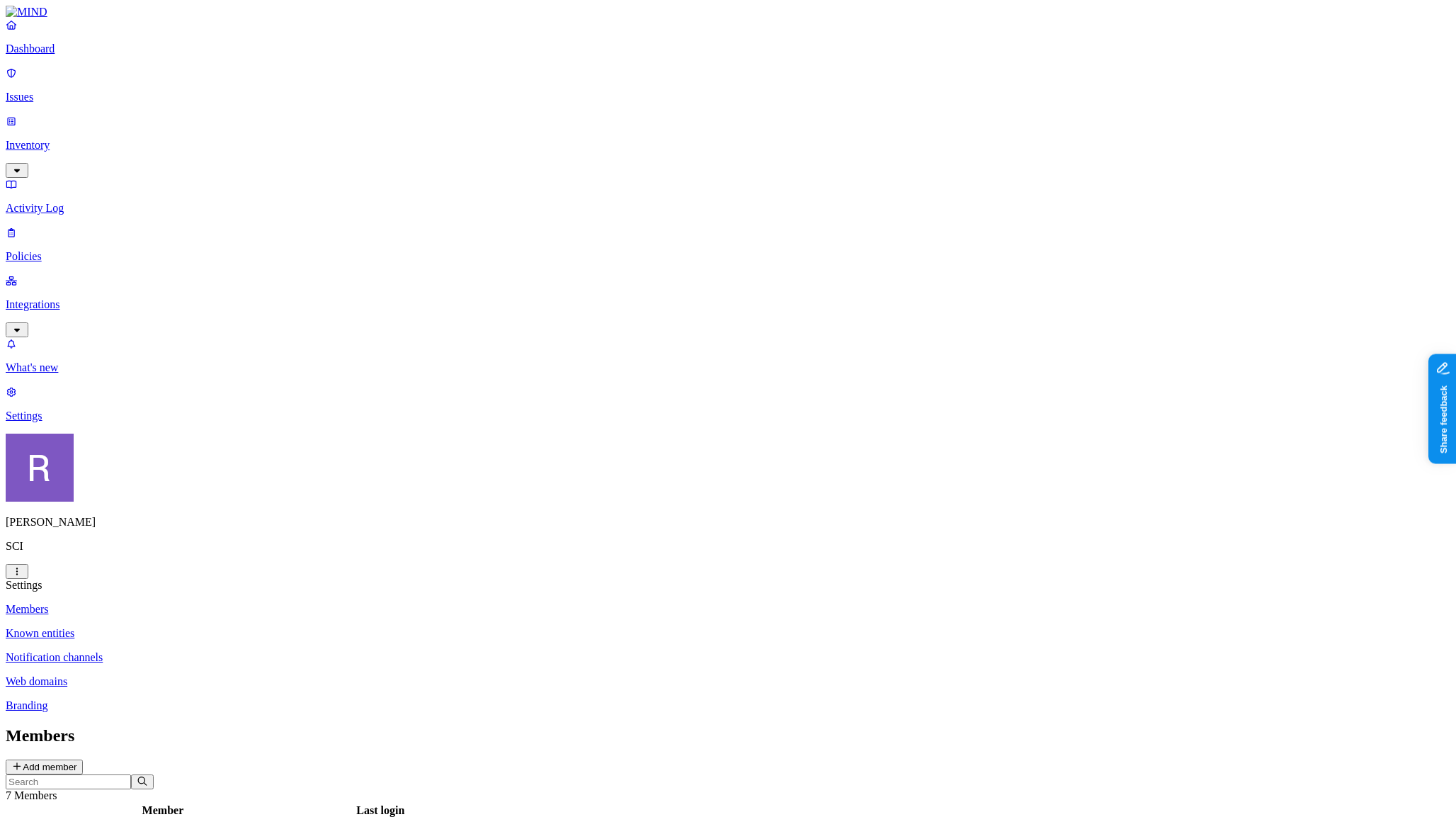
click at [218, 627] on p "Known entities" at bounding box center [727, 633] width 1445 height 13
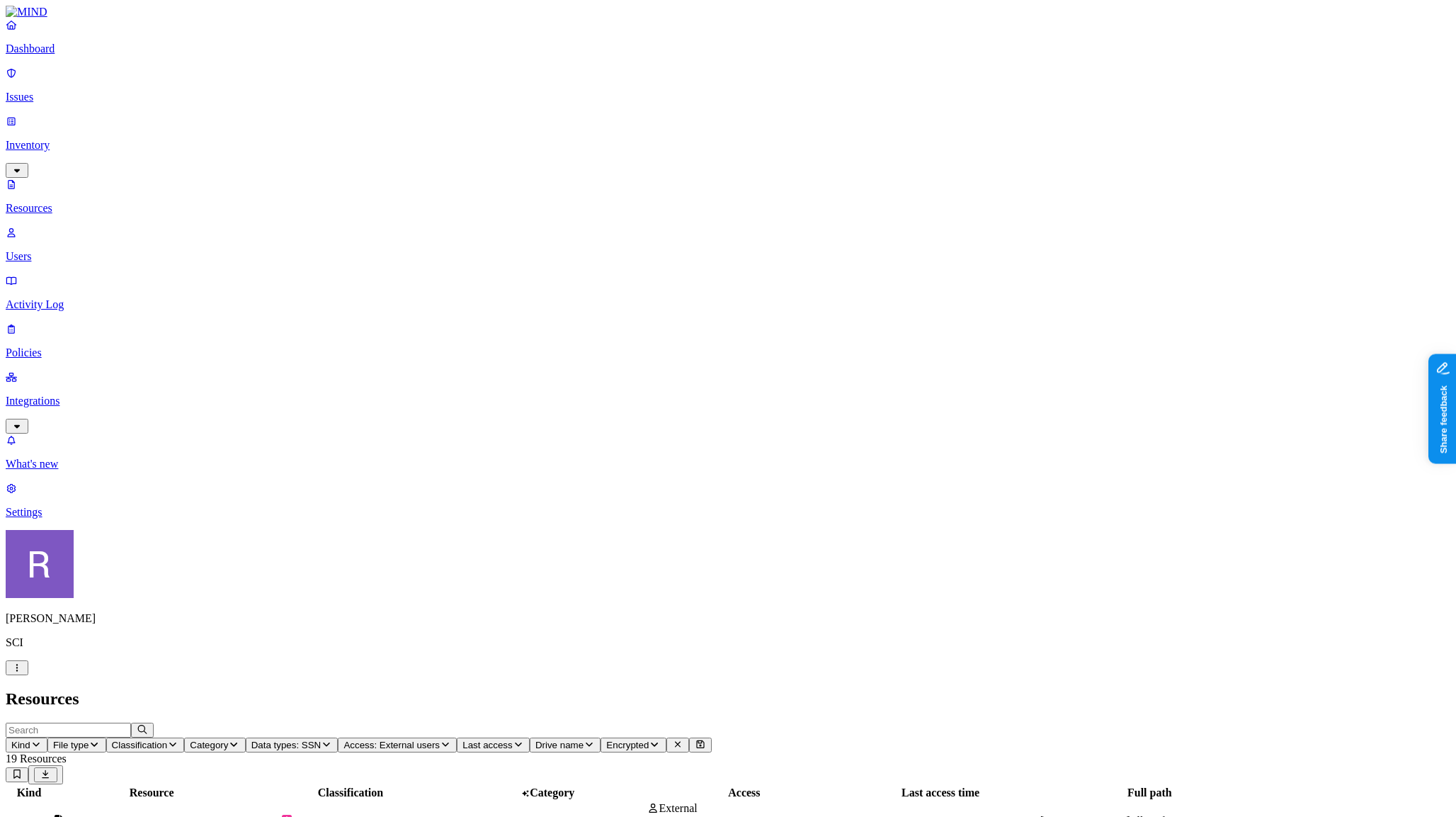
click at [63, 55] on p "Dashboard" at bounding box center [727, 49] width 1445 height 13
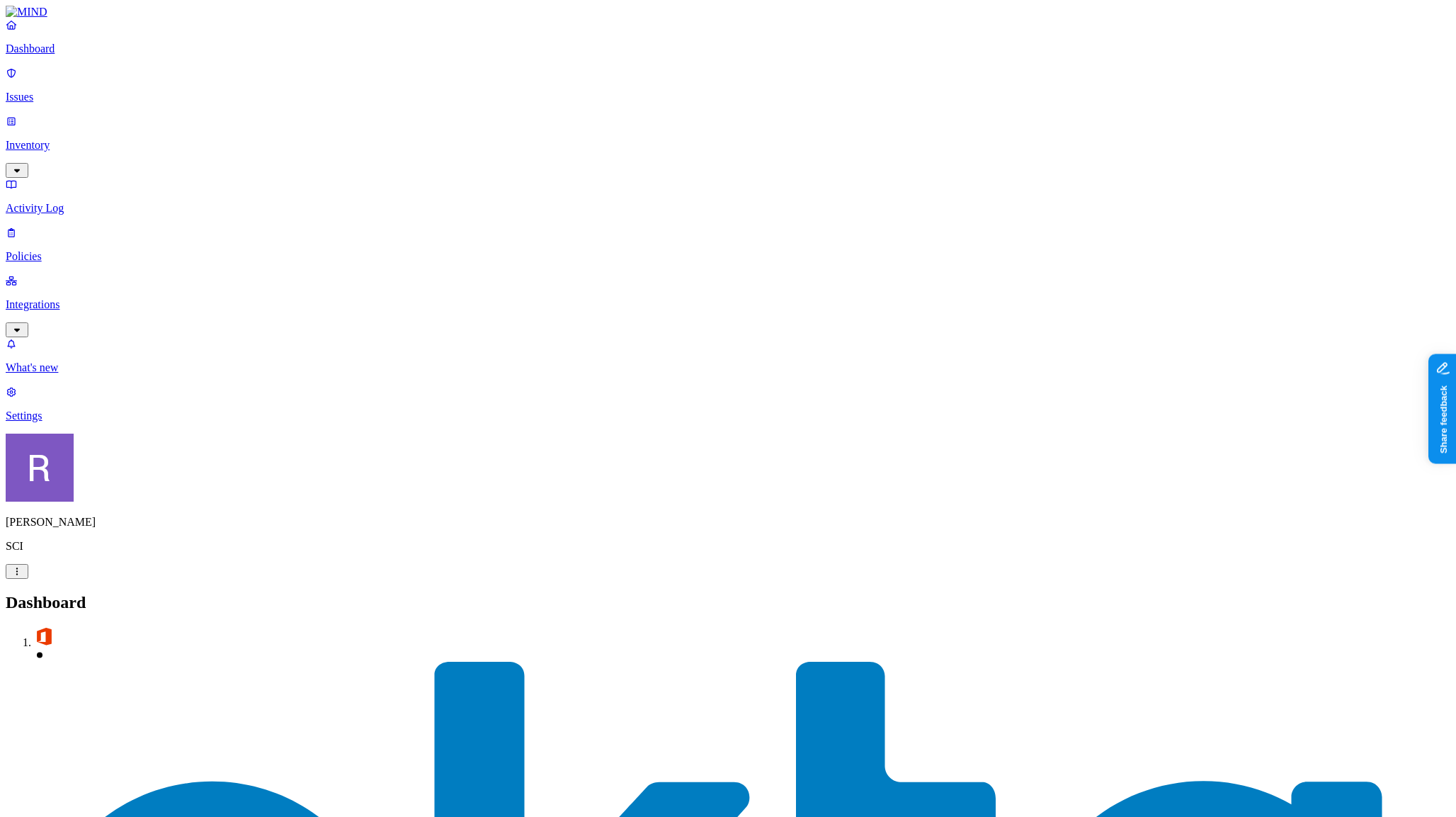
click at [127, 280] on nav "Dashboard Issues Inventory Activity Log Policies Integrations What's new 1 Sett…" at bounding box center [727, 220] width 1445 height 404
click at [66, 250] on p "Policies" at bounding box center [727, 257] width 1445 height 13
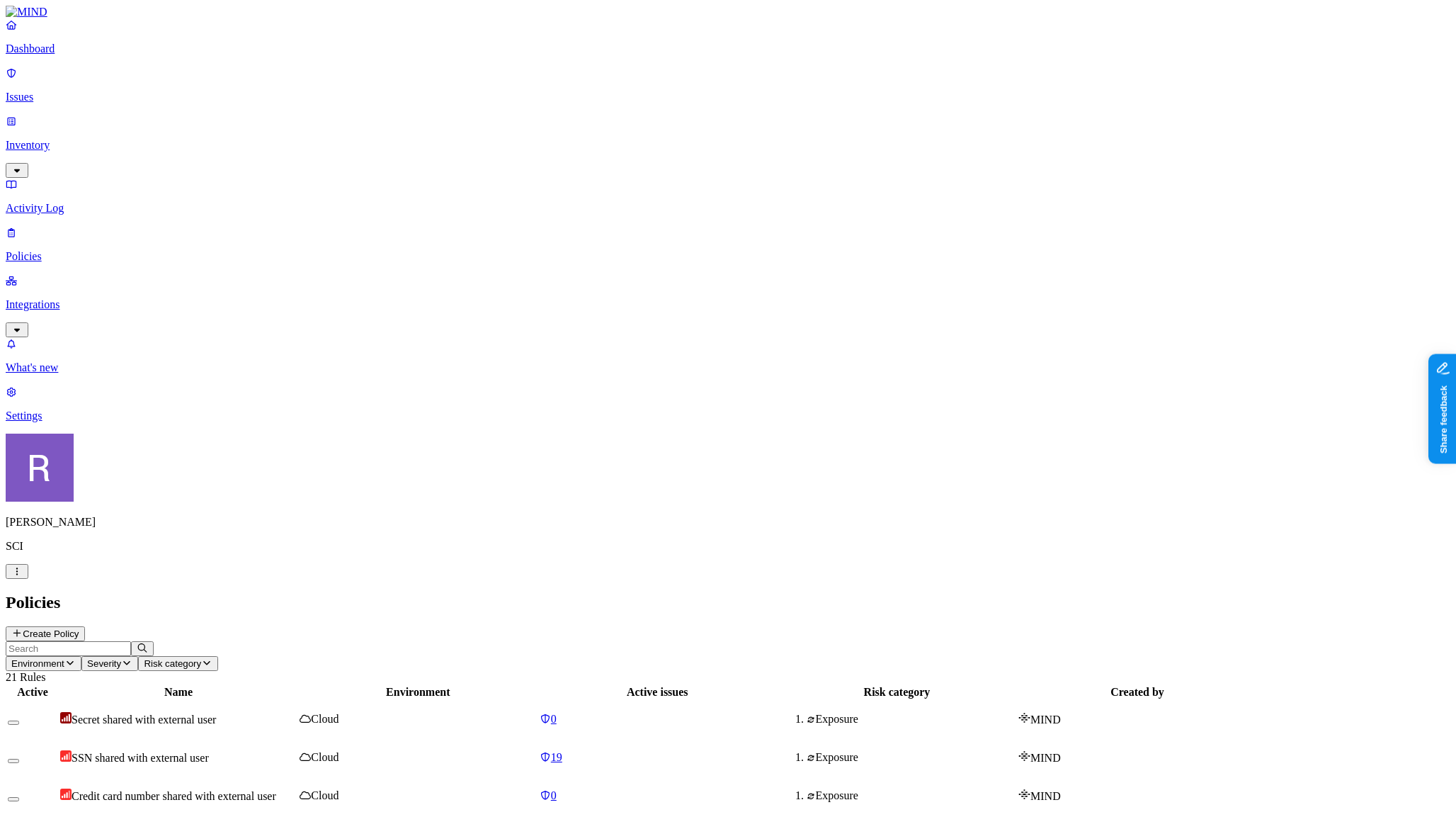
click at [76, 658] on icon "button" at bounding box center [69, 663] width 11 height 9
click at [328, 134] on span "Endpoint" at bounding box center [333, 140] width 42 height 12
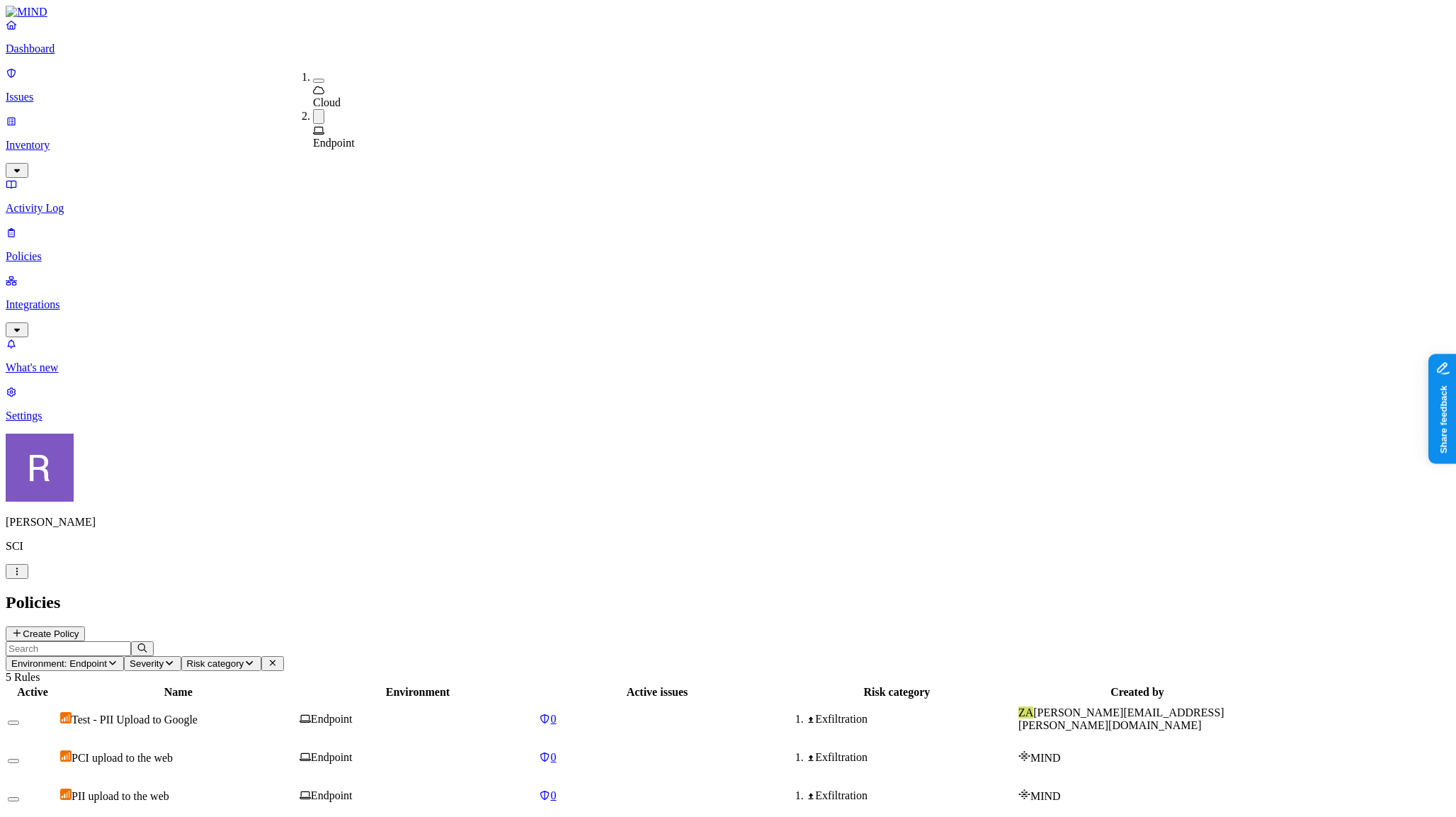
click at [343, 137] on span "Endpoint" at bounding box center [333, 143] width 42 height 12
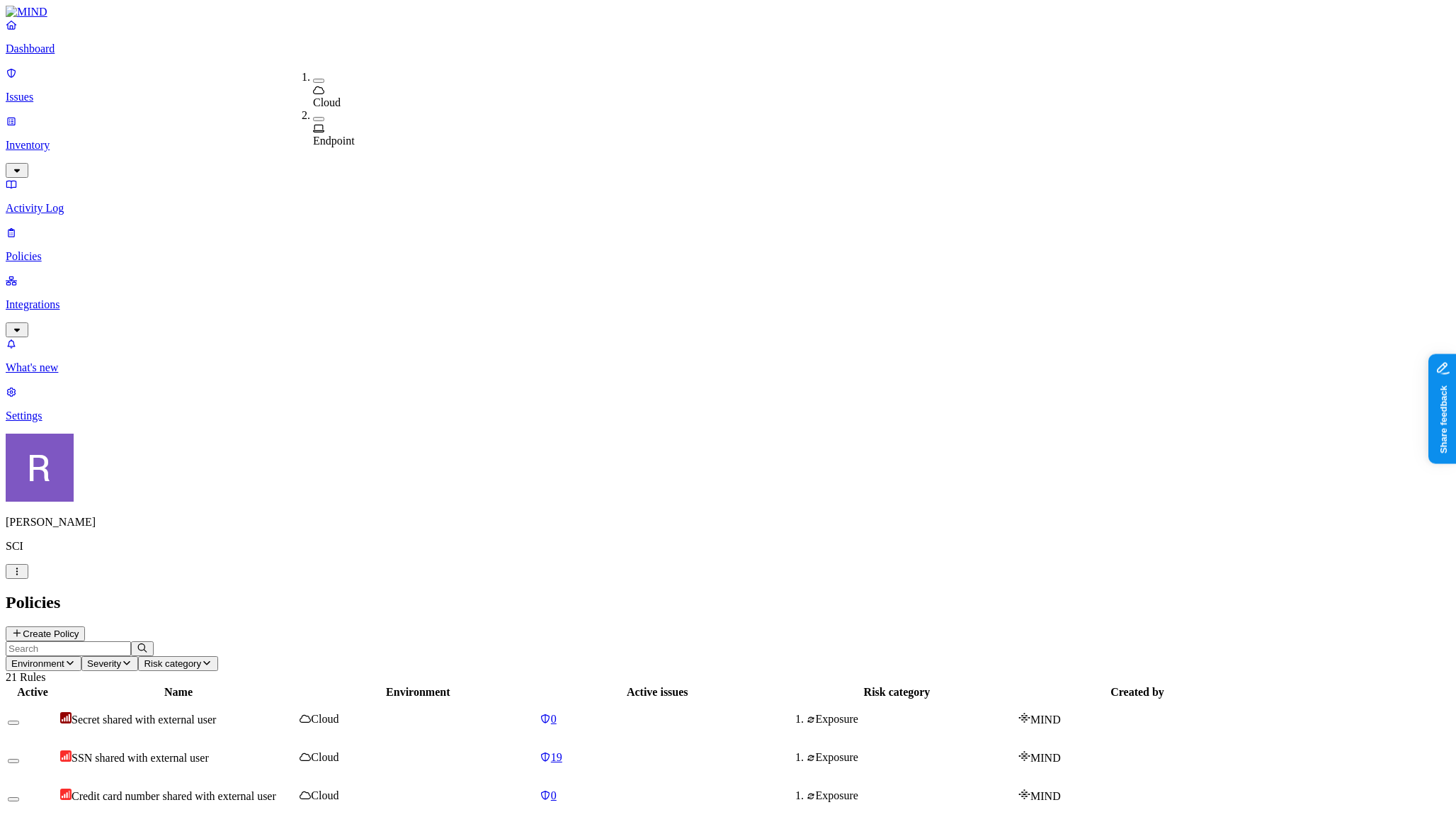
click at [63, 55] on p "Dashboard" at bounding box center [727, 49] width 1445 height 13
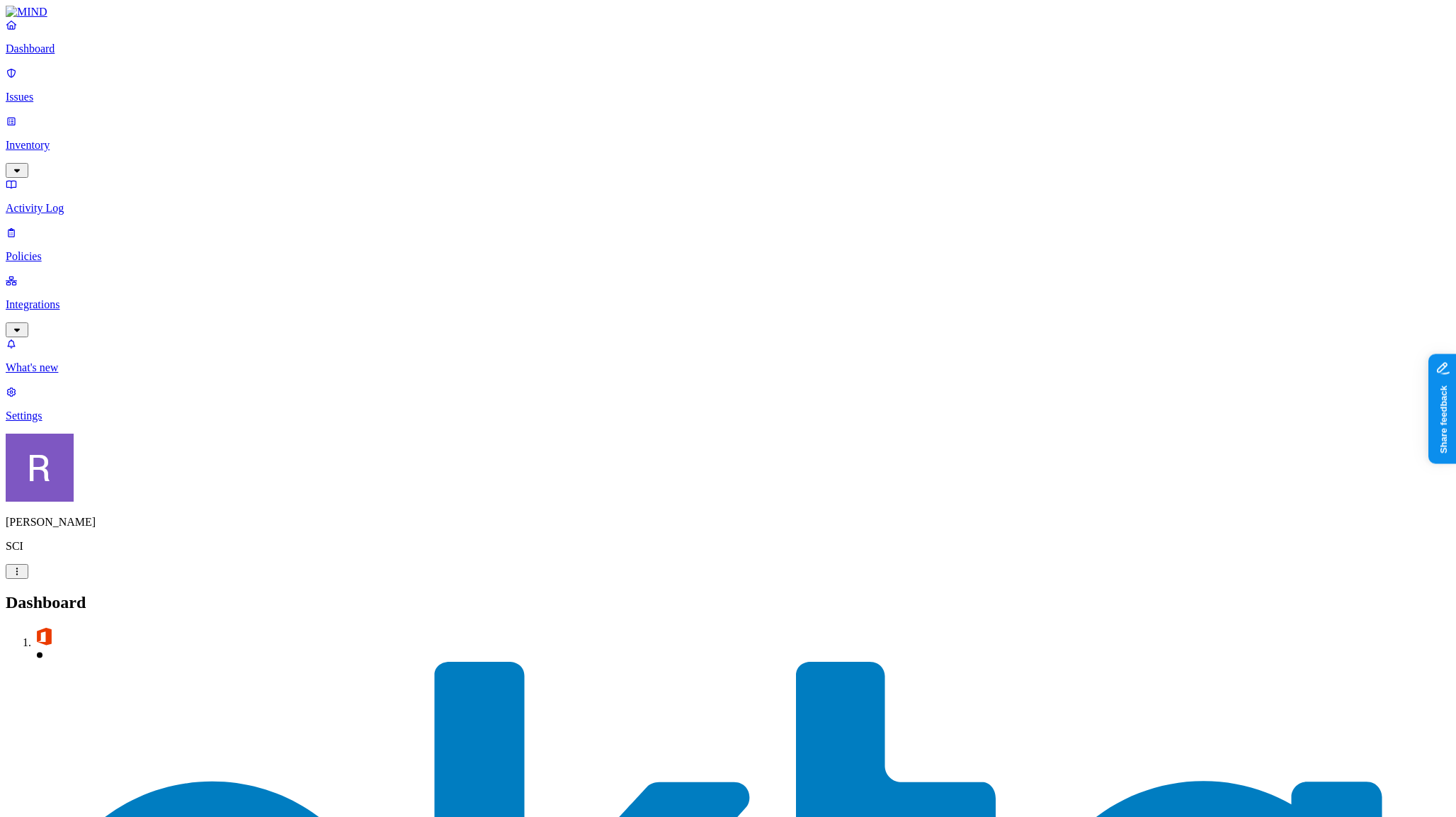
click at [64, 250] on p "Policies" at bounding box center [727, 257] width 1445 height 13
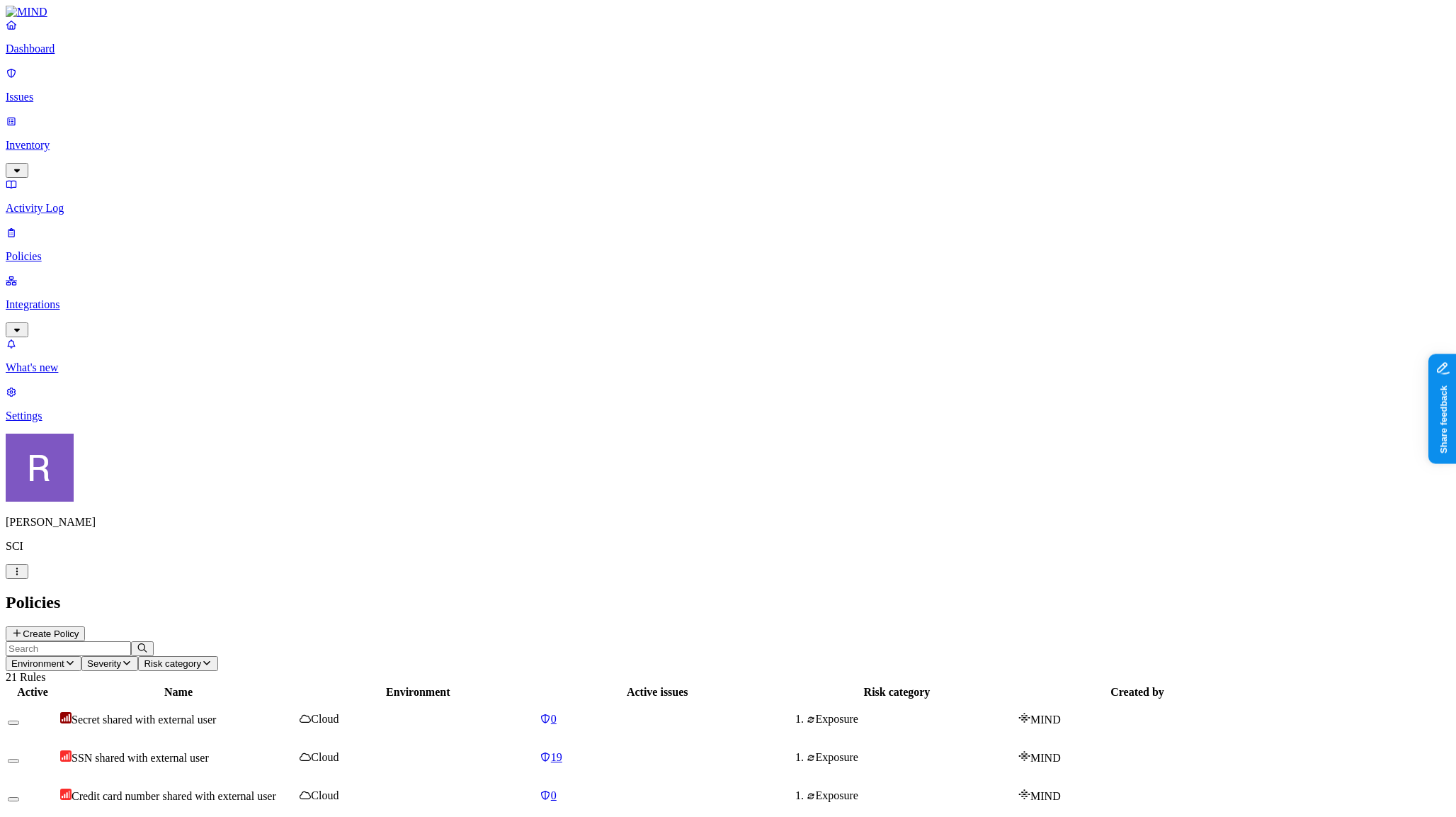
click at [85, 626] on button "Create Policy" at bounding box center [45, 633] width 79 height 15
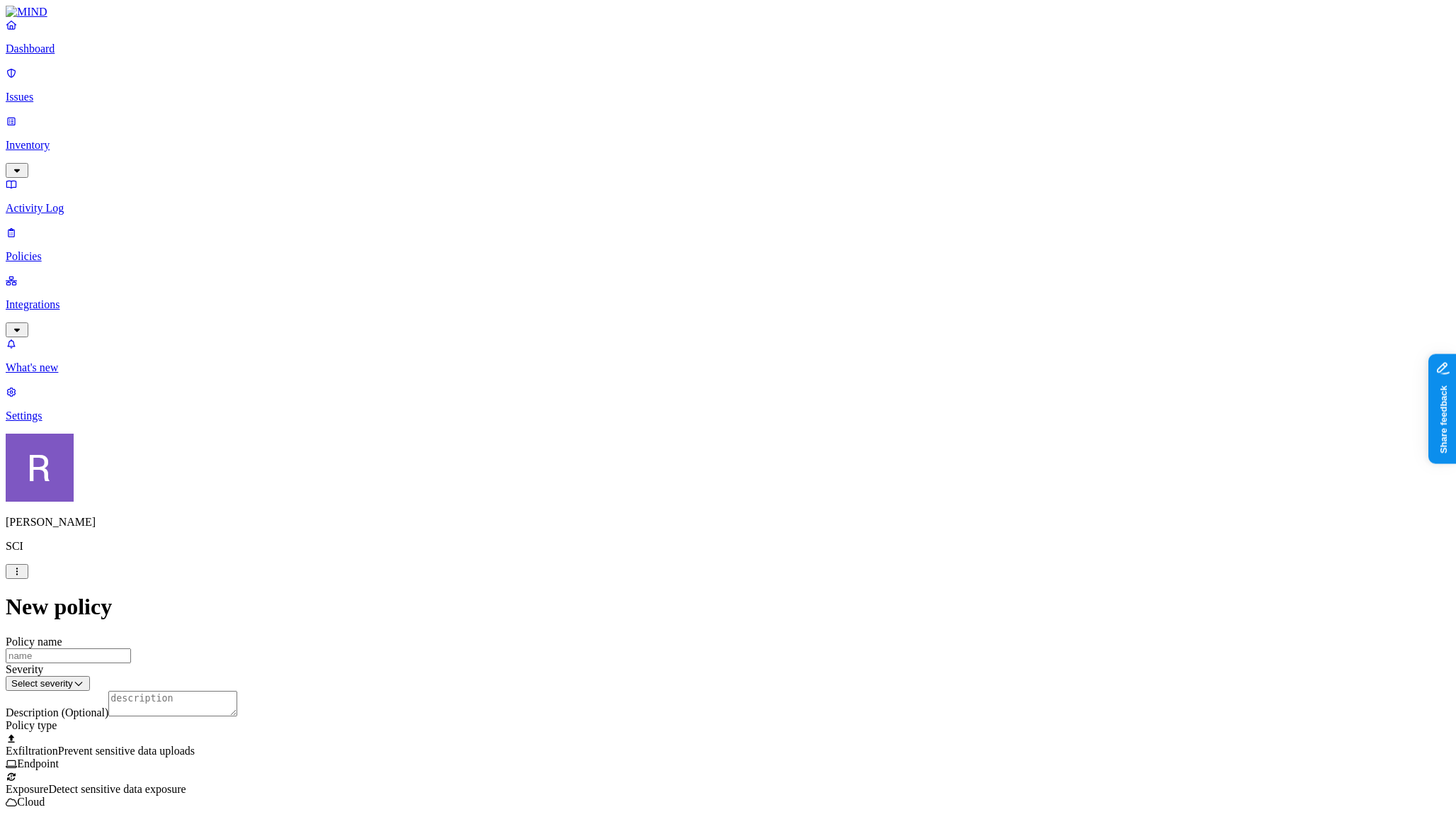
scroll to position [292, 0]
click at [647, 397] on label "File type" at bounding box center [637, 396] width 20 height 24
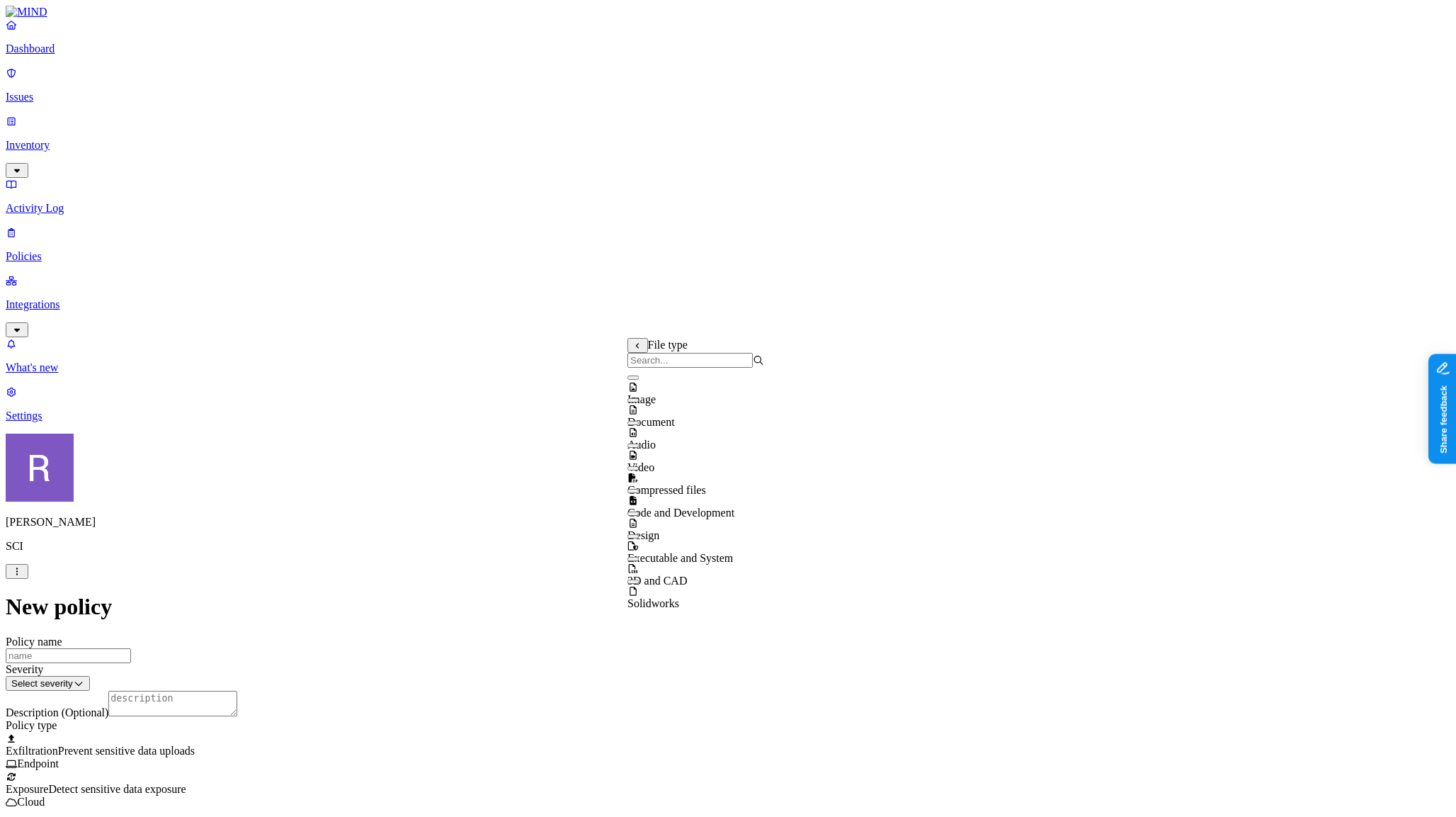
click at [639, 349] on icon at bounding box center [638, 345] width 9 height 7
click at [649, 377] on label "Data type" at bounding box center [638, 373] width 21 height 24
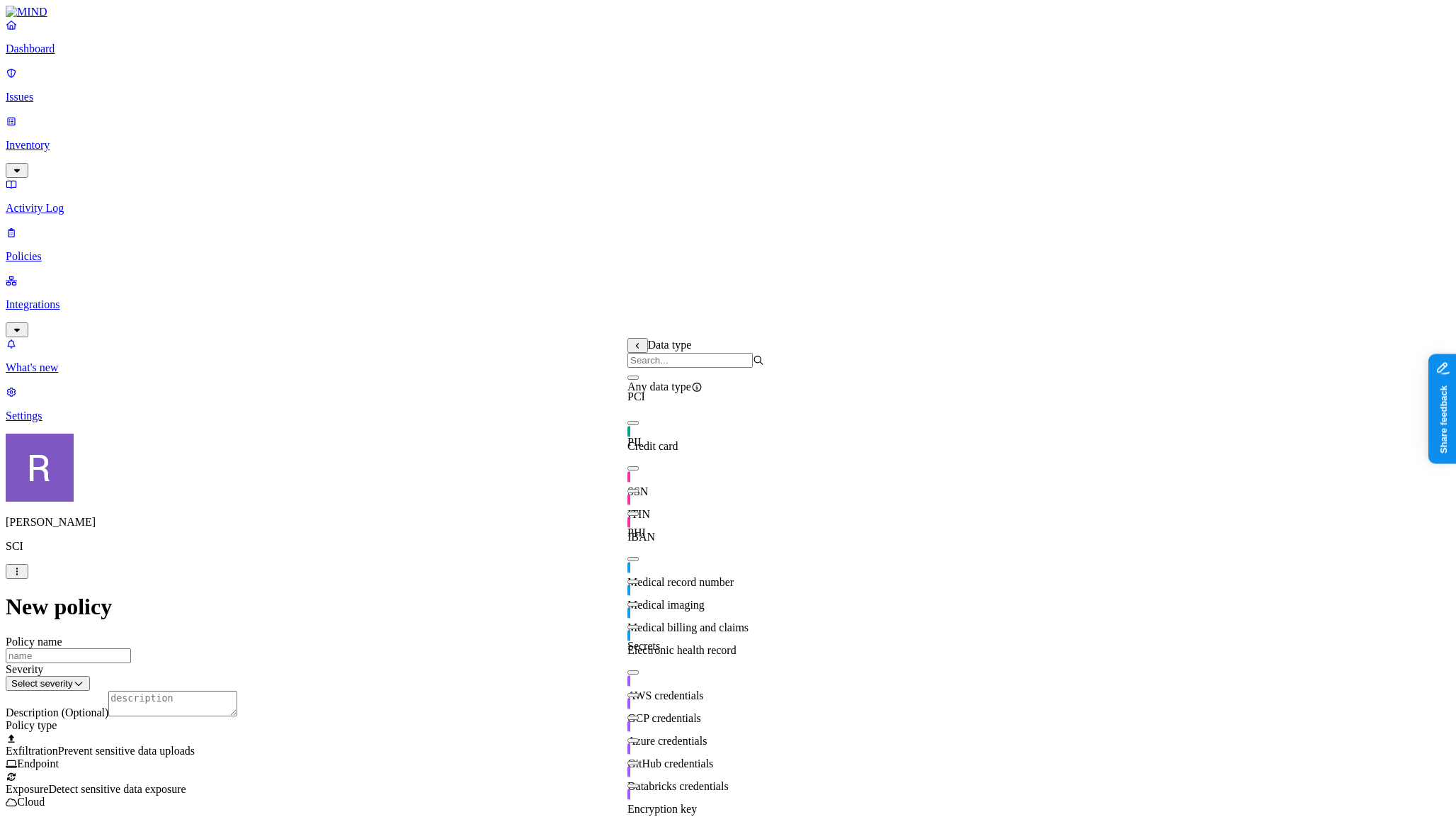
scroll to position [0, 0]
click at [636, 350] on icon at bounding box center [638, 345] width 9 height 7
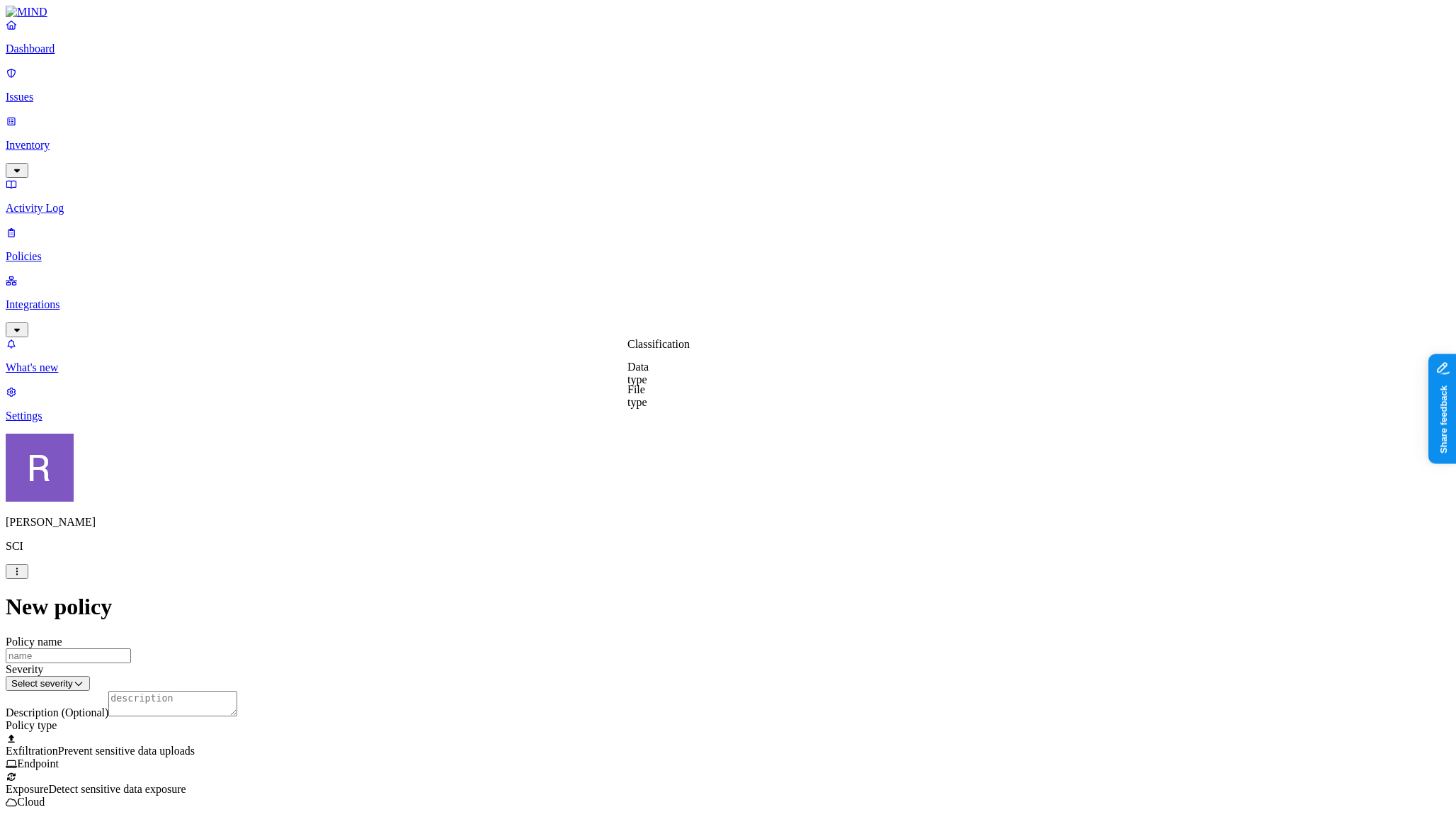
click at [647, 402] on label "File type" at bounding box center [637, 396] width 20 height 24
click at [74, 55] on p "Dashboard" at bounding box center [727, 49] width 1445 height 13
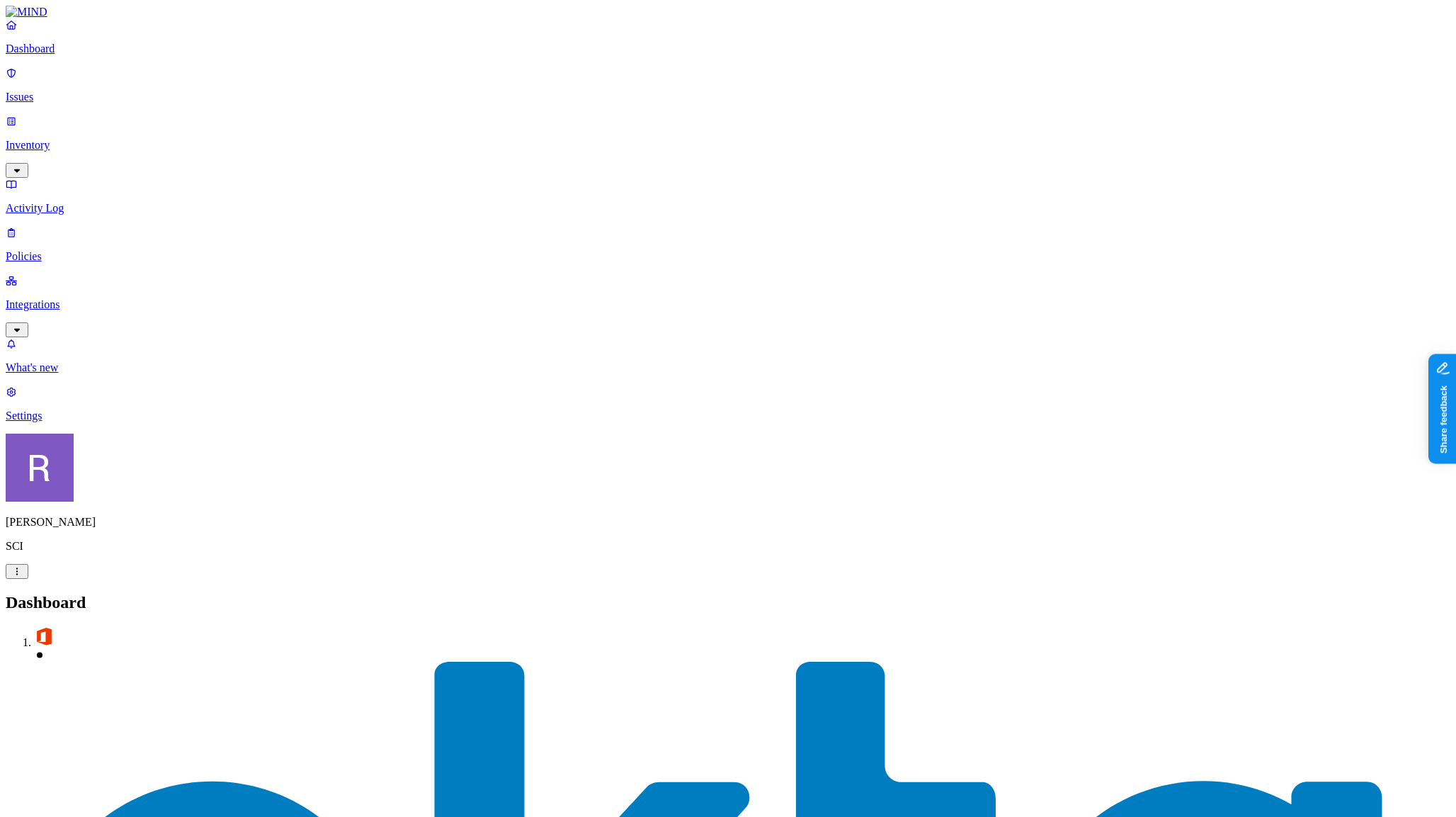
click at [23, 325] on icon "button" at bounding box center [17, 330] width 11 height 9
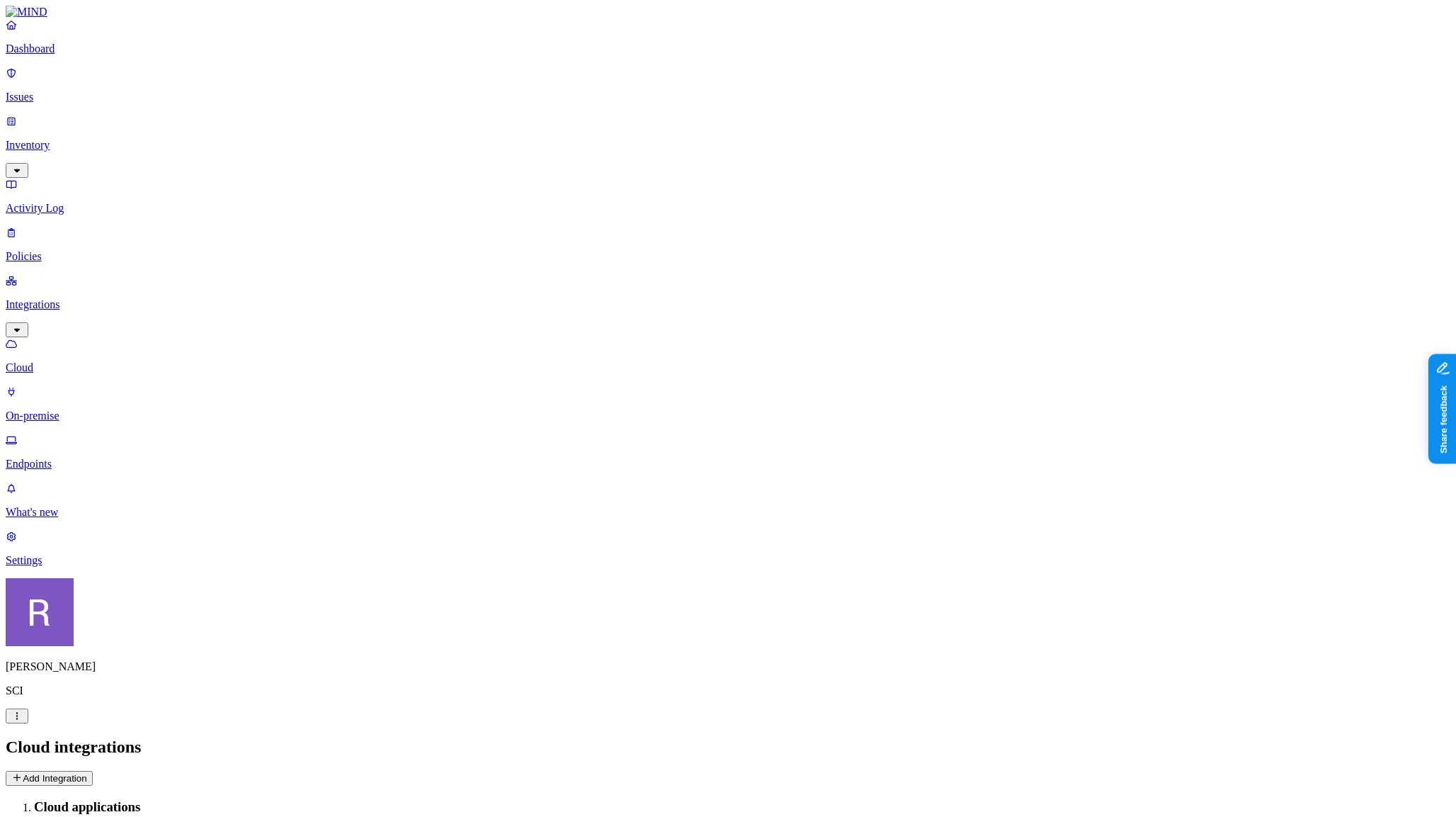
click at [94, 409] on p "On-premise" at bounding box center [727, 415] width 1445 height 13
click at [89, 361] on p "Cloud" at bounding box center [727, 367] width 1445 height 13
click at [94, 409] on p "On-premise" at bounding box center [727, 415] width 1445 height 13
click at [83, 361] on p "Cloud" at bounding box center [727, 367] width 1445 height 13
click at [84, 409] on p "On-premise" at bounding box center [727, 415] width 1445 height 13
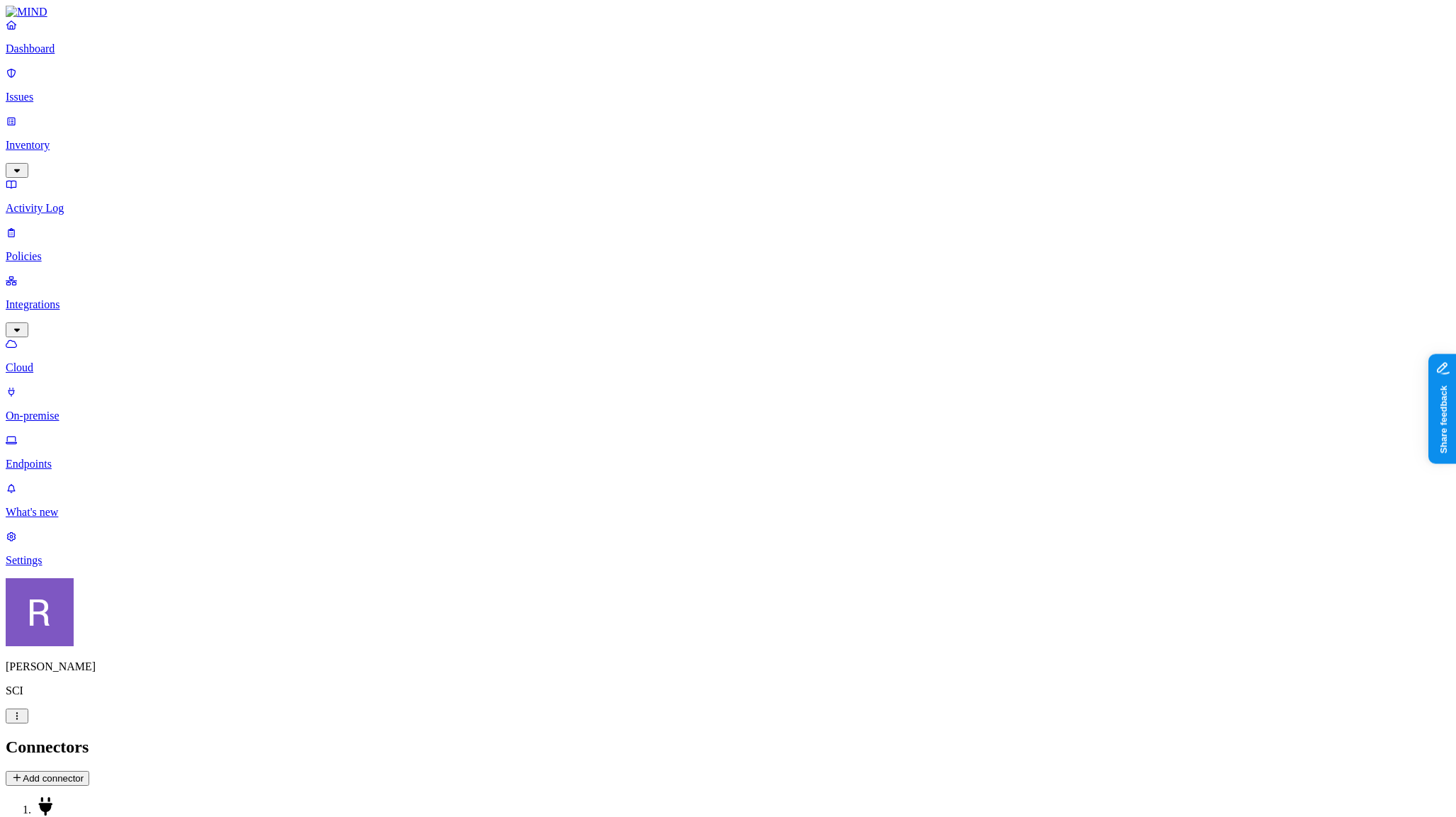
click at [61, 55] on p "Dashboard" at bounding box center [727, 49] width 1445 height 13
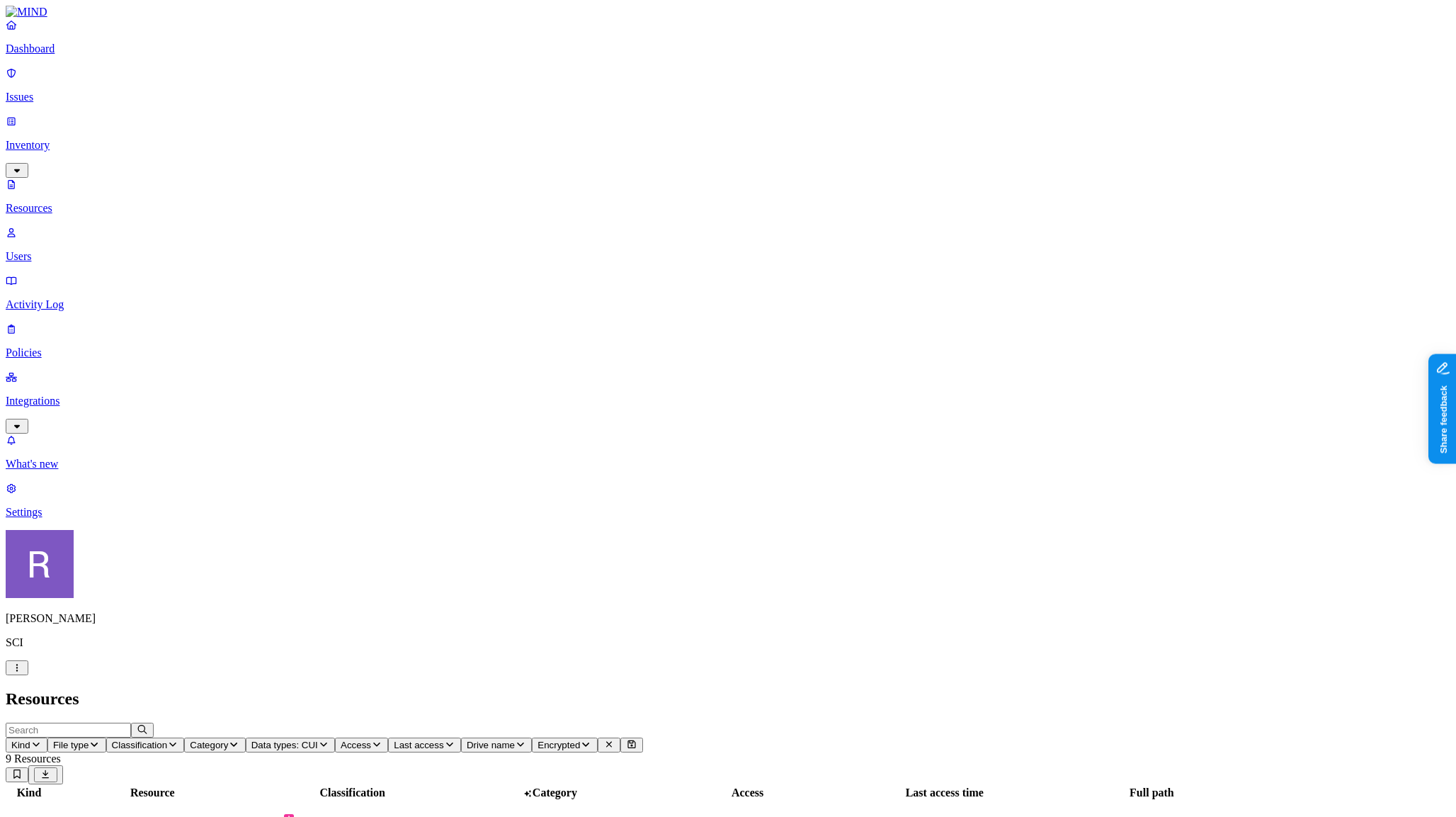
click at [82, 55] on p "Dashboard" at bounding box center [727, 49] width 1445 height 13
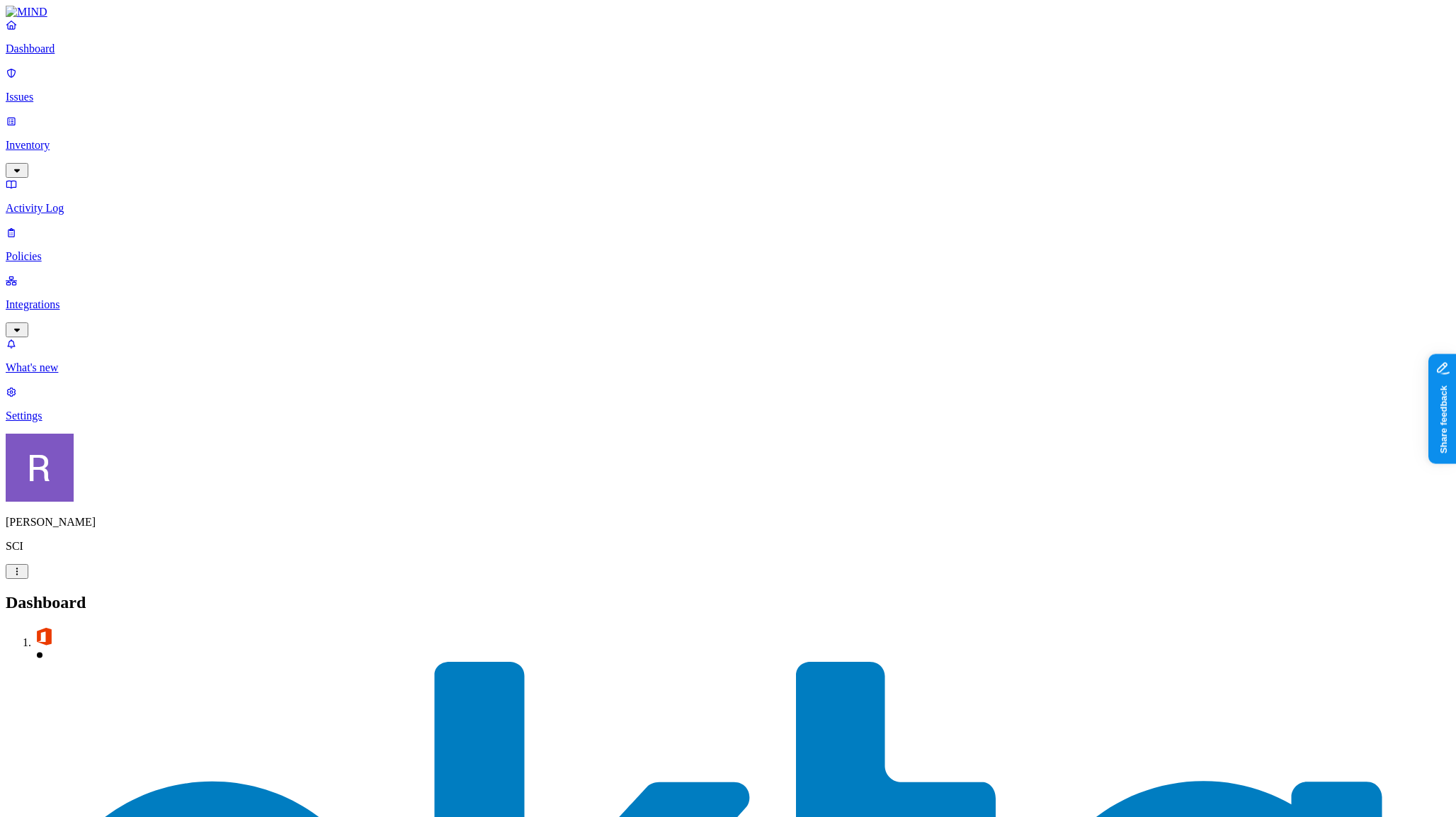
click at [84, 139] on p "Inventory" at bounding box center [727, 145] width 1445 height 13
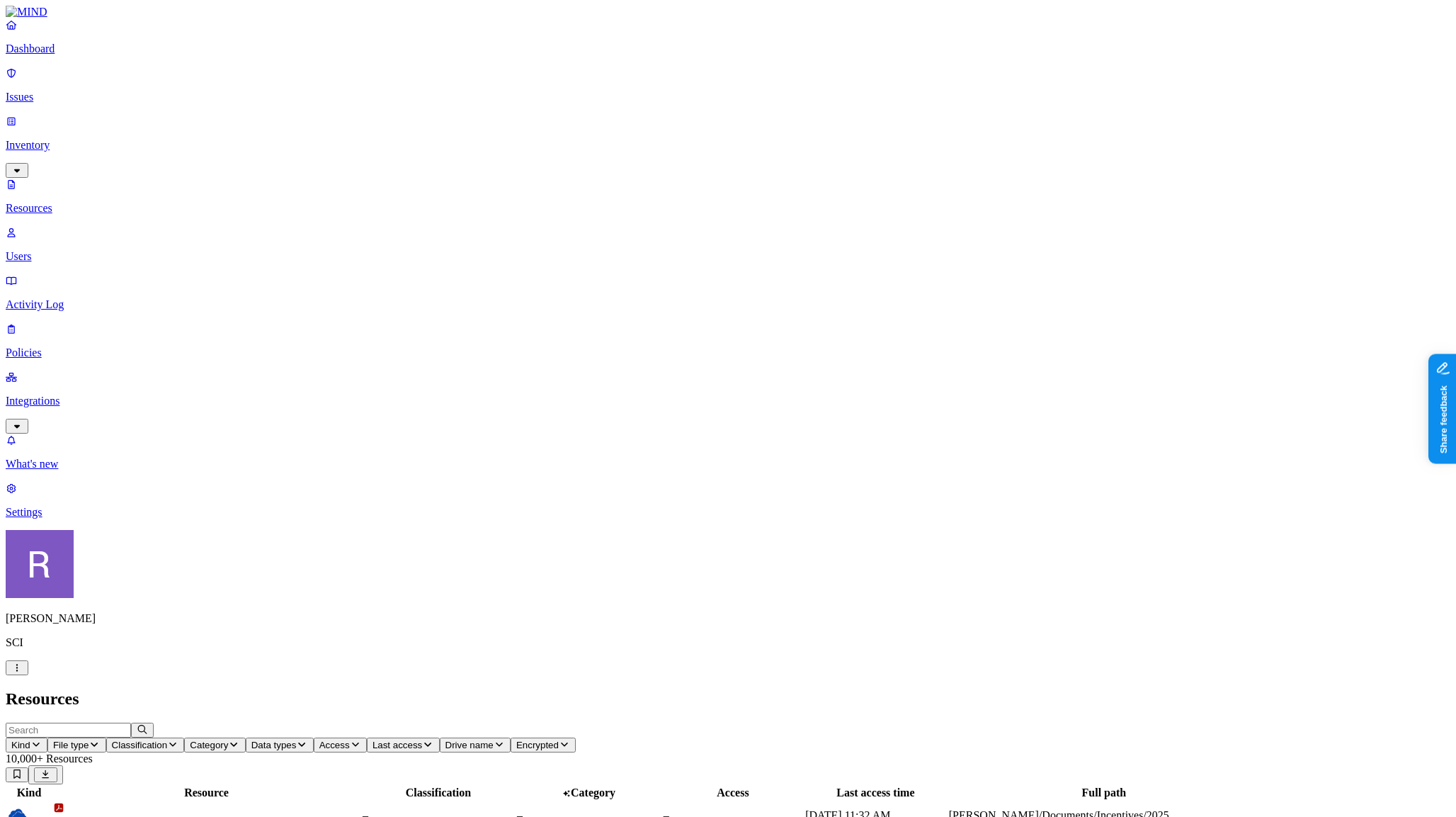
click at [131, 723] on input "text" at bounding box center [68, 730] width 125 height 15
type input "death"
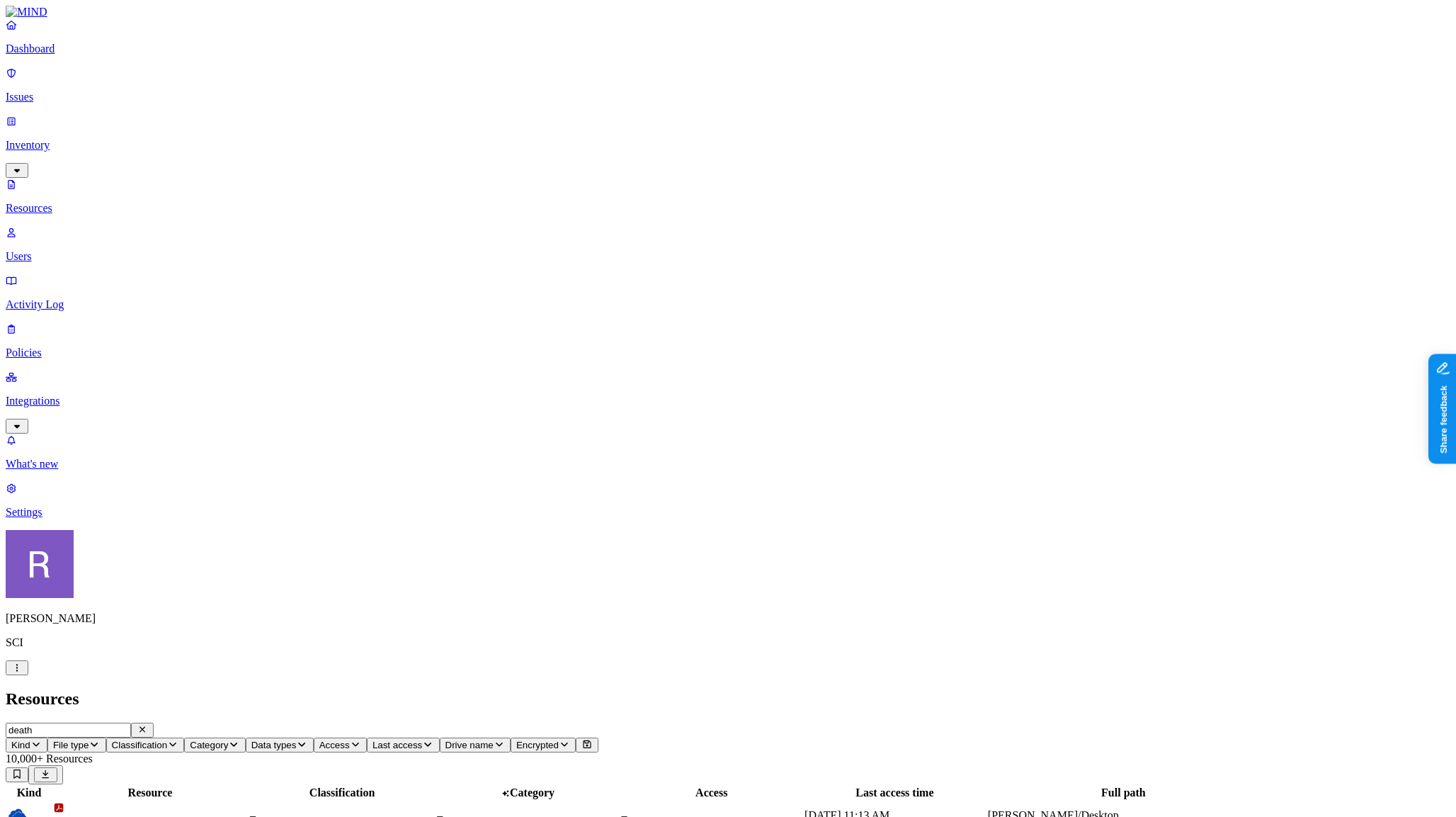
click at [228, 740] on span "Category" at bounding box center [209, 745] width 38 height 11
click at [517, 689] on h2 "Resources" at bounding box center [727, 699] width 1445 height 19
click at [85, 395] on p "Integrations" at bounding box center [727, 401] width 1445 height 13
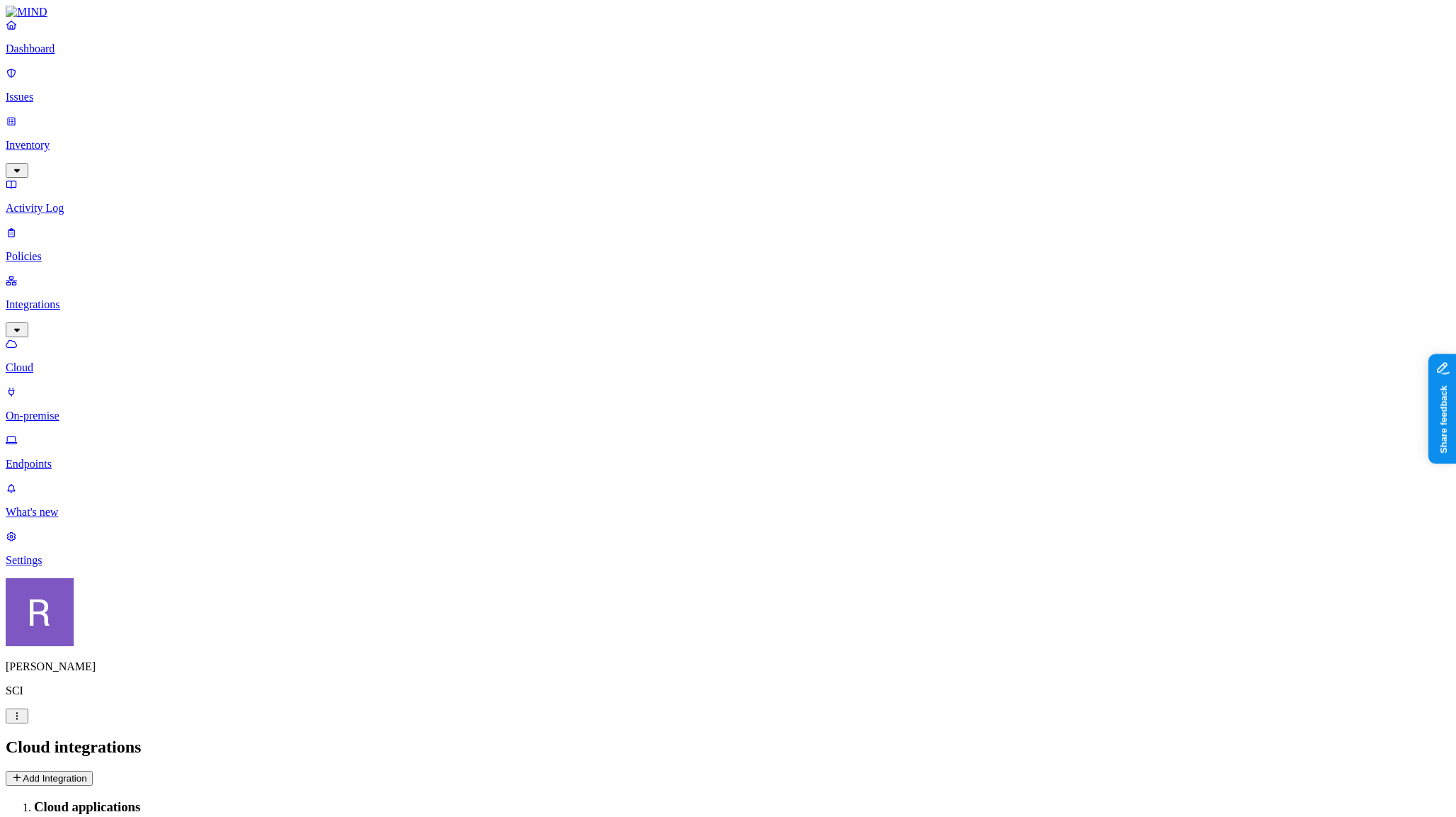
click at [76, 55] on p "Dashboard" at bounding box center [727, 49] width 1445 height 13
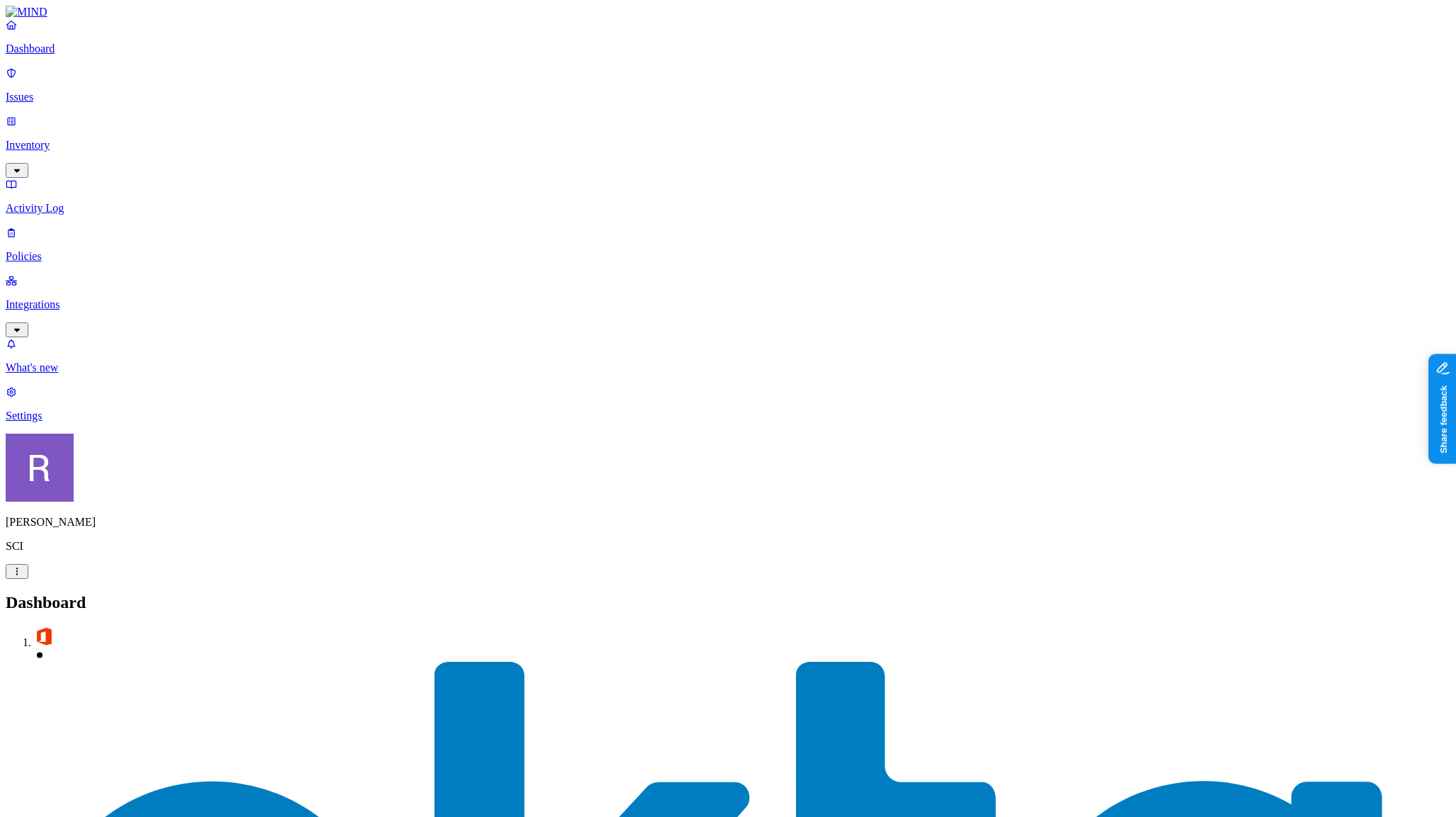
click at [65, 299] on p "Integrations" at bounding box center [727, 305] width 1445 height 13
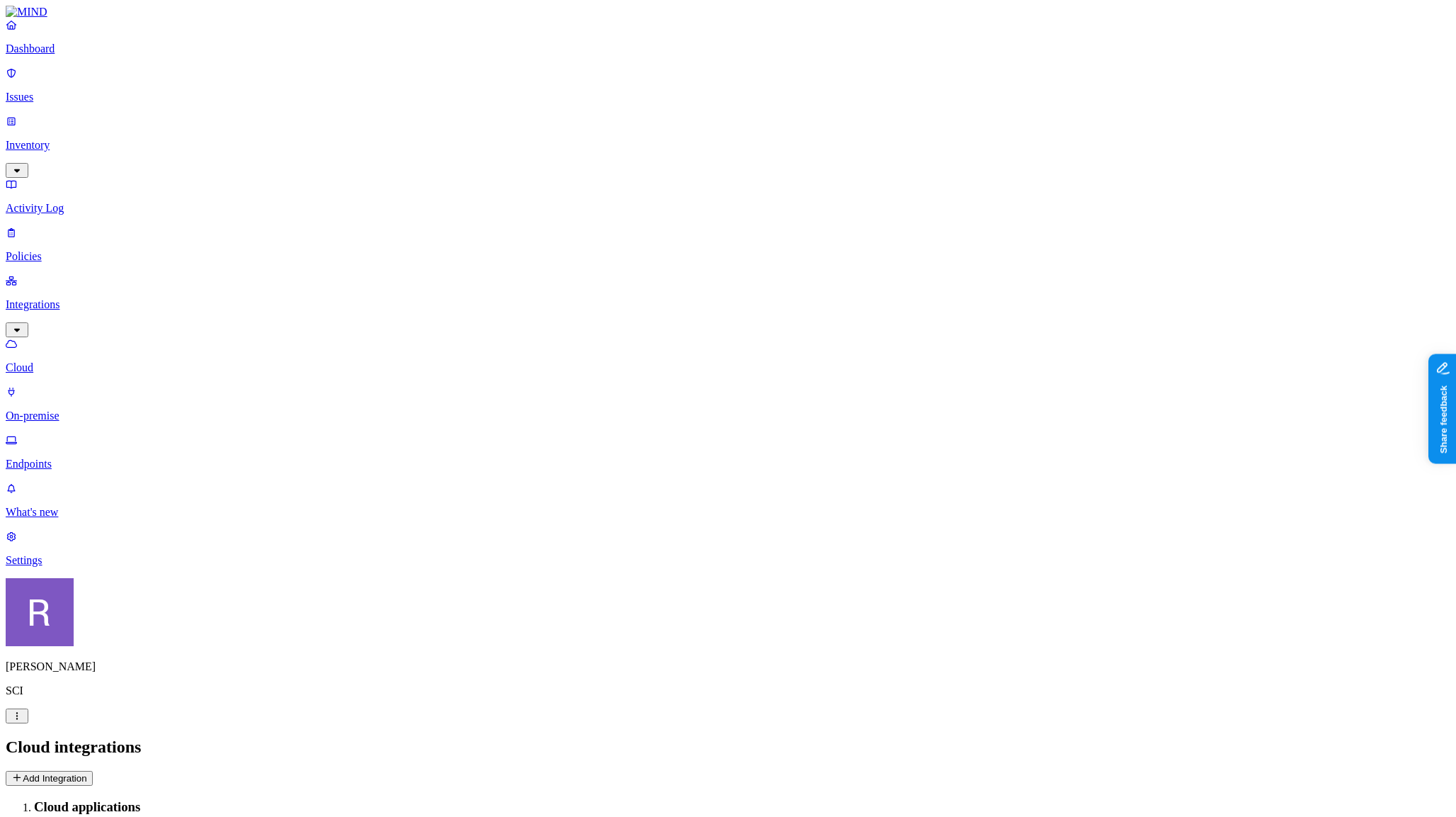
click at [64, 409] on p "On-premise" at bounding box center [727, 415] width 1445 height 13
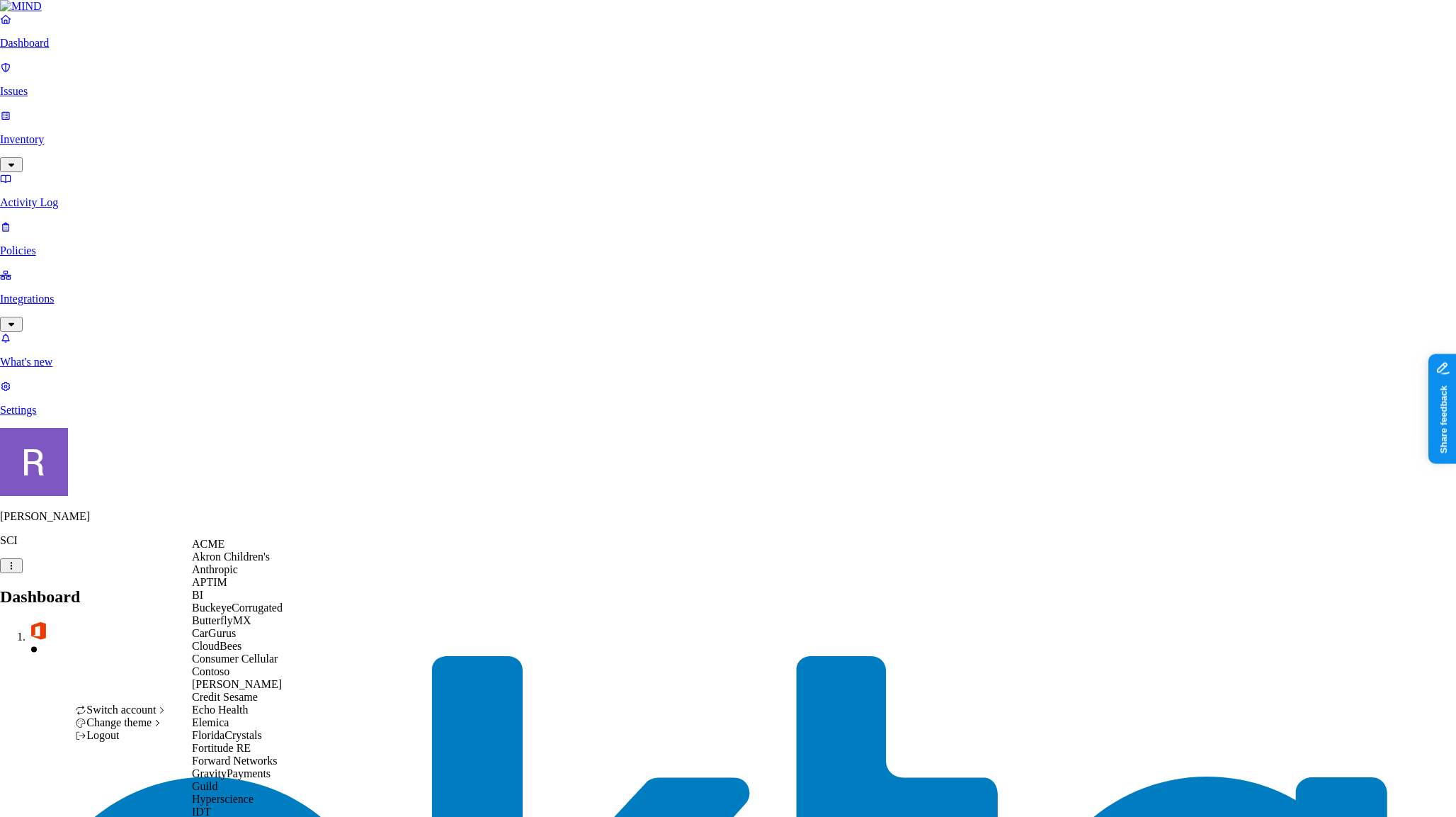
click at [227, 551] on div "ACME" at bounding box center [261, 544] width 137 height 13
